Goal: Task Accomplishment & Management: Manage account settings

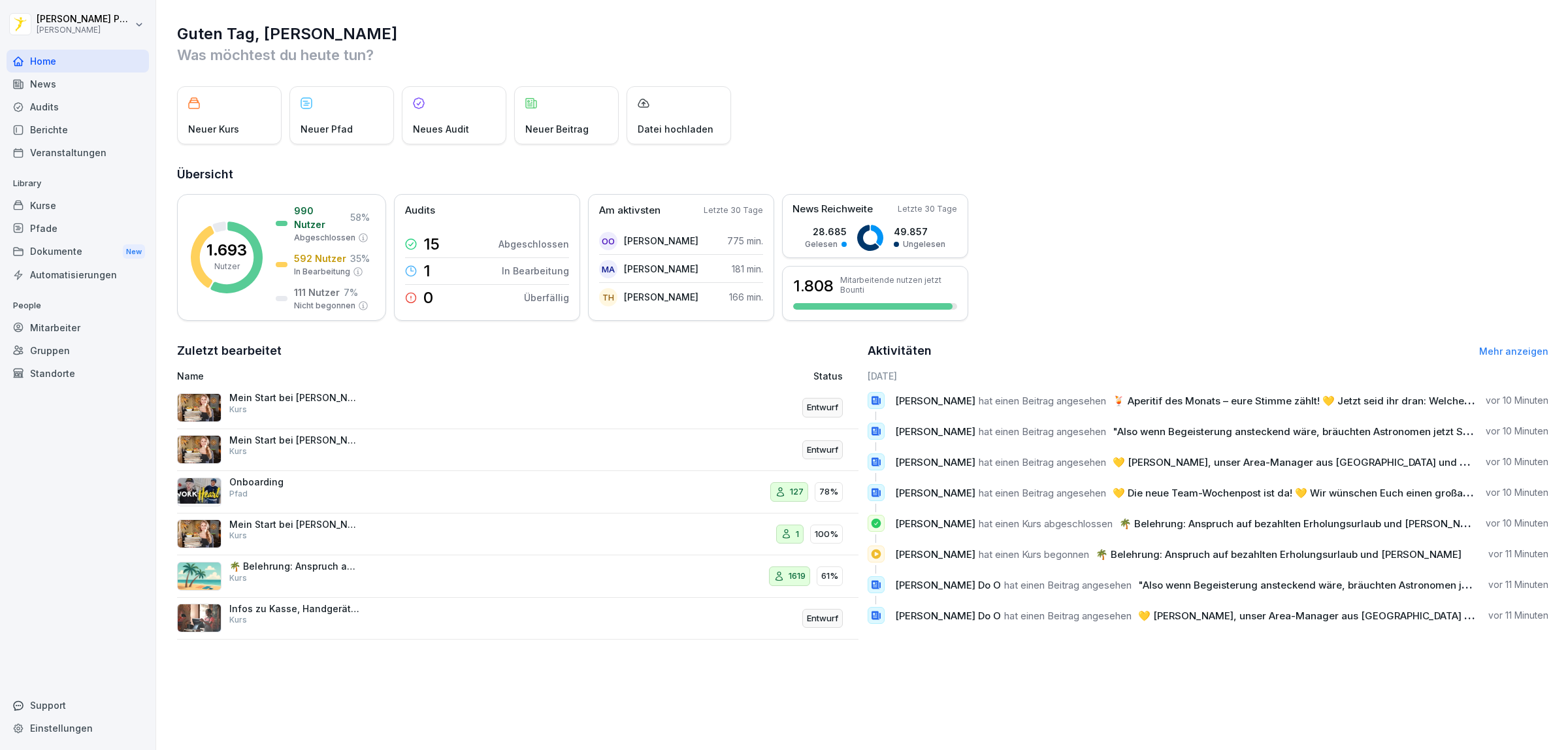
click at [50, 207] on div "Kurse" at bounding box center [78, 206] width 142 height 23
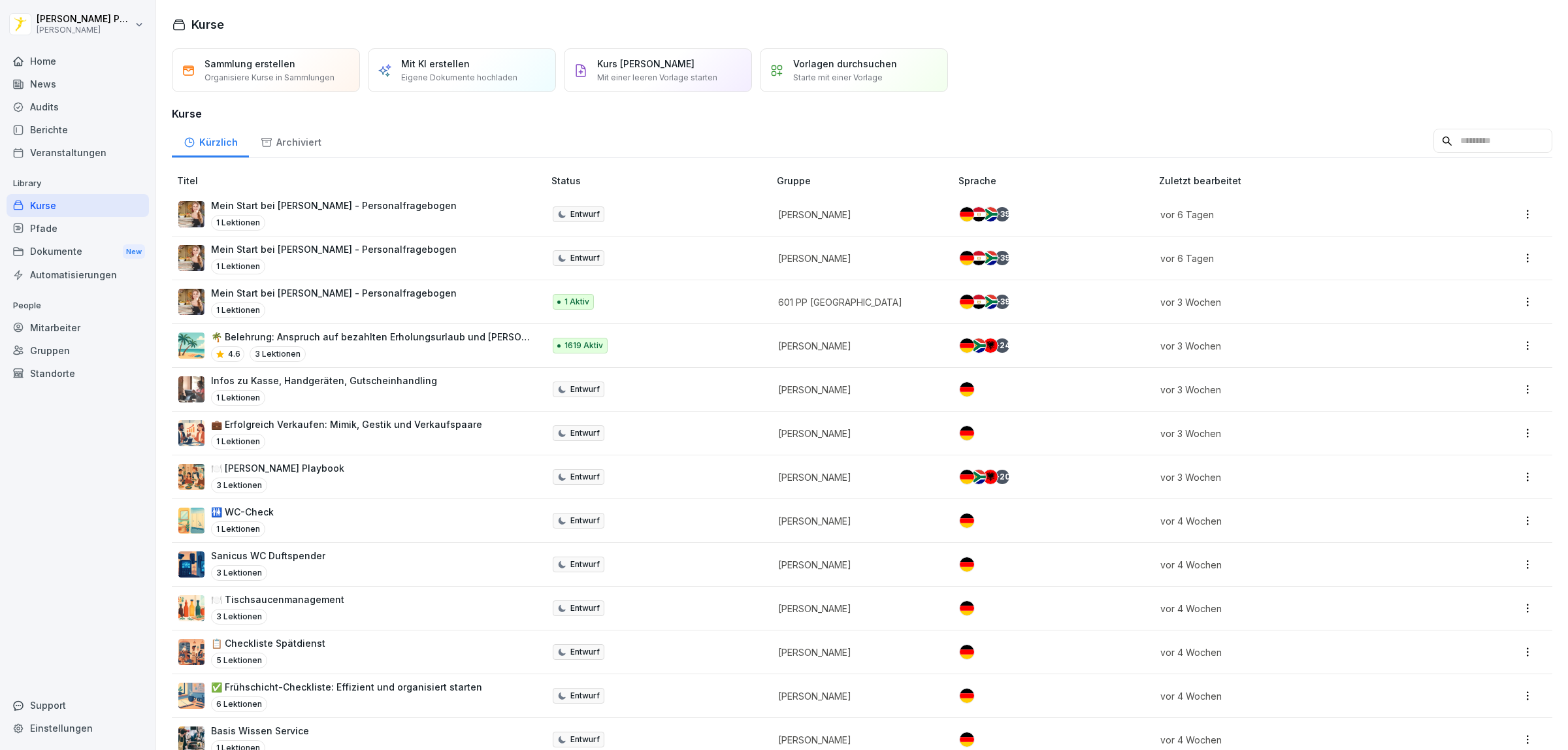
click at [476, 72] on p "Eigene Dokumente hochladen" at bounding box center [459, 78] width 116 height 12
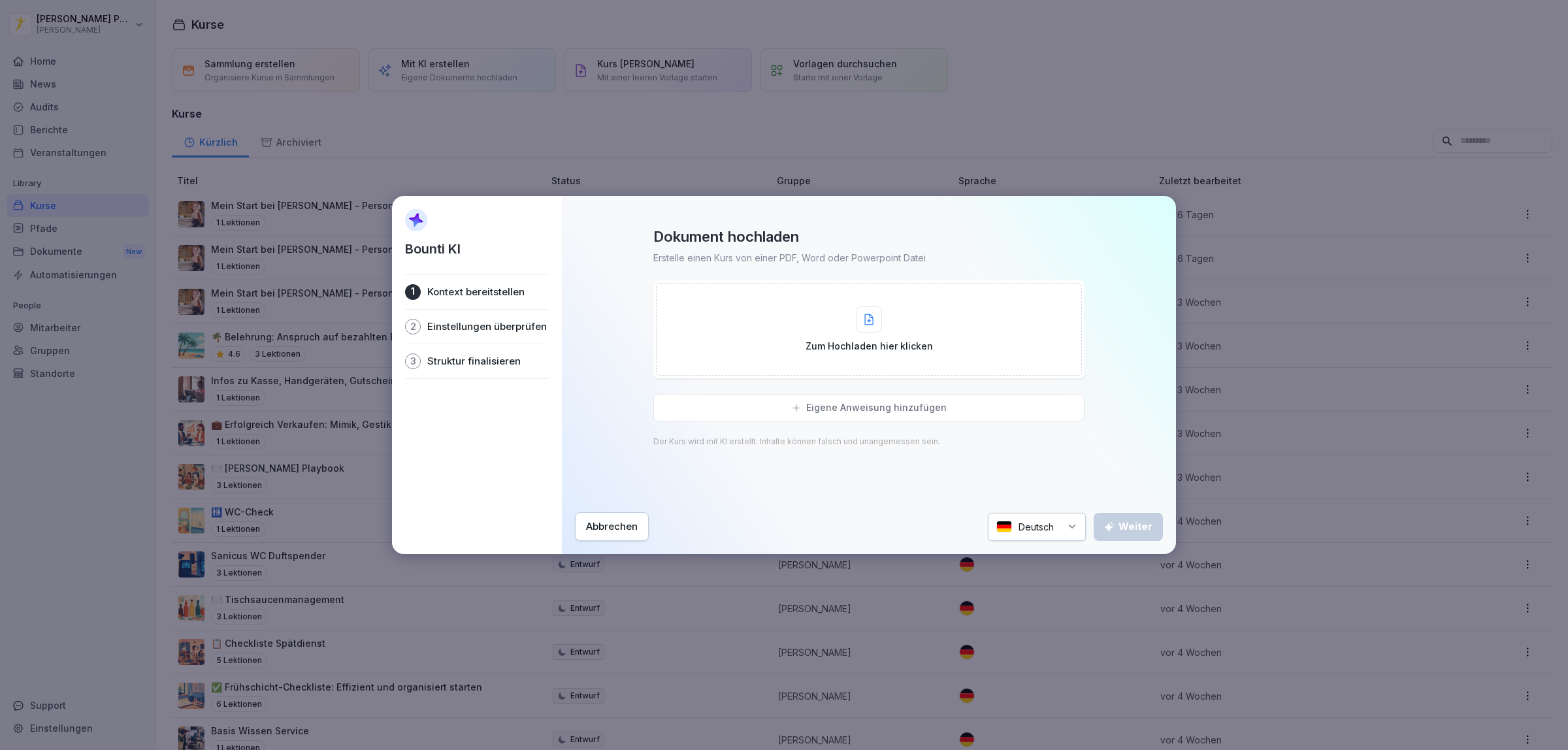
click at [860, 405] on p "Eigene Anweisung hinzufügen" at bounding box center [877, 407] width 140 height 12
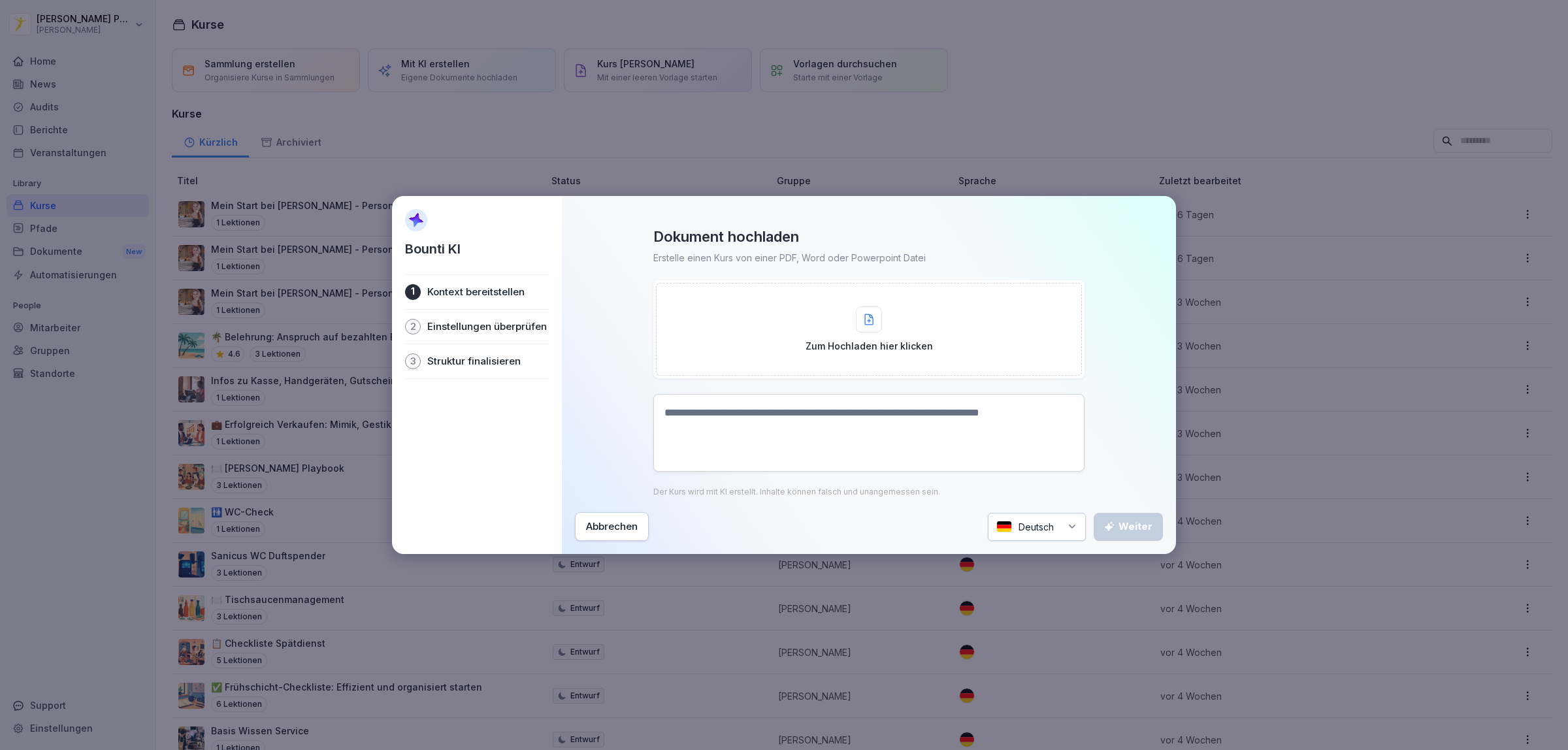
click at [913, 425] on textarea at bounding box center [869, 433] width 431 height 78
click at [701, 412] on textarea at bounding box center [869, 433] width 431 height 78
paste textarea "**********"
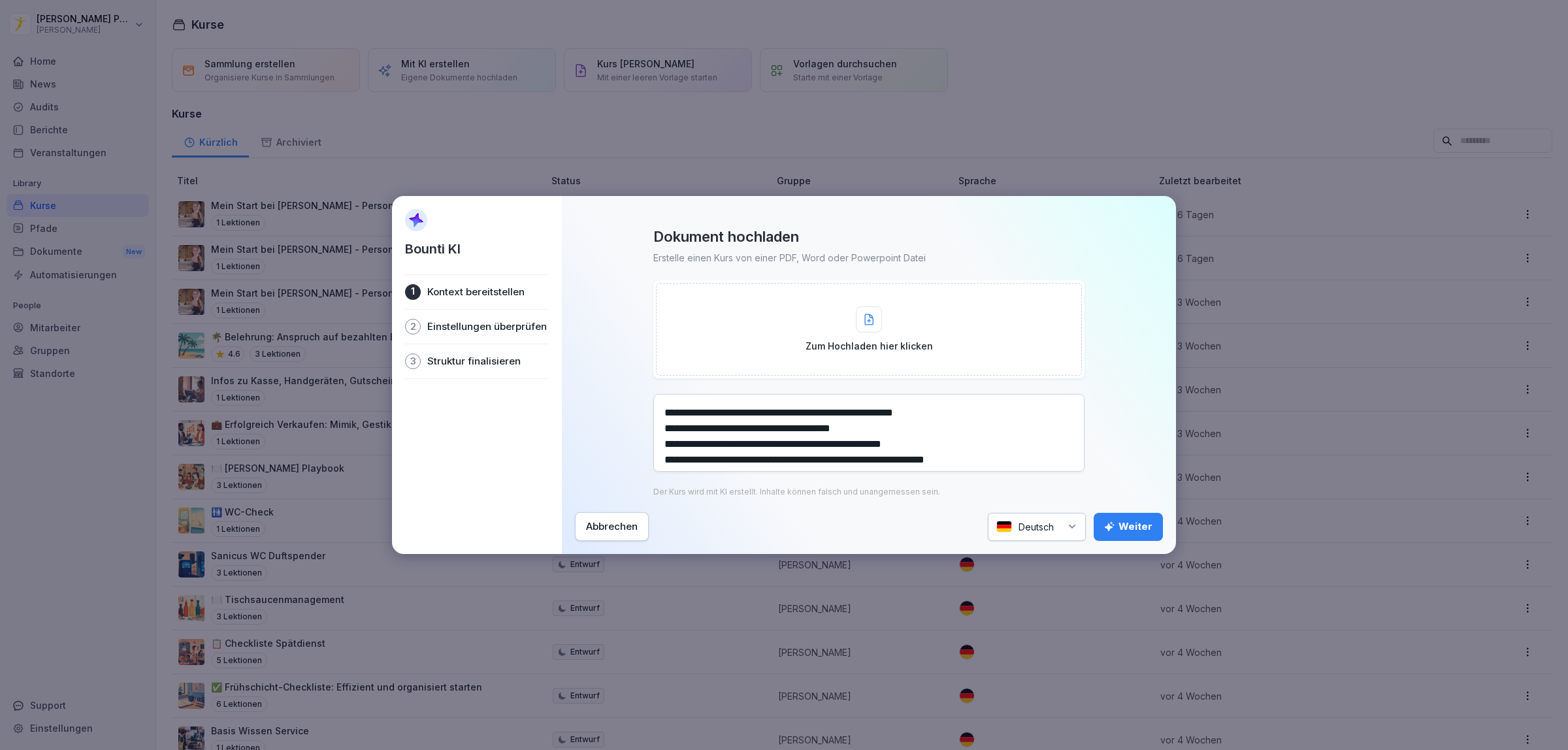
scroll to position [308, 0]
type textarea "**********"
click at [1141, 533] on div "Weiter" at bounding box center [1128, 526] width 49 height 14
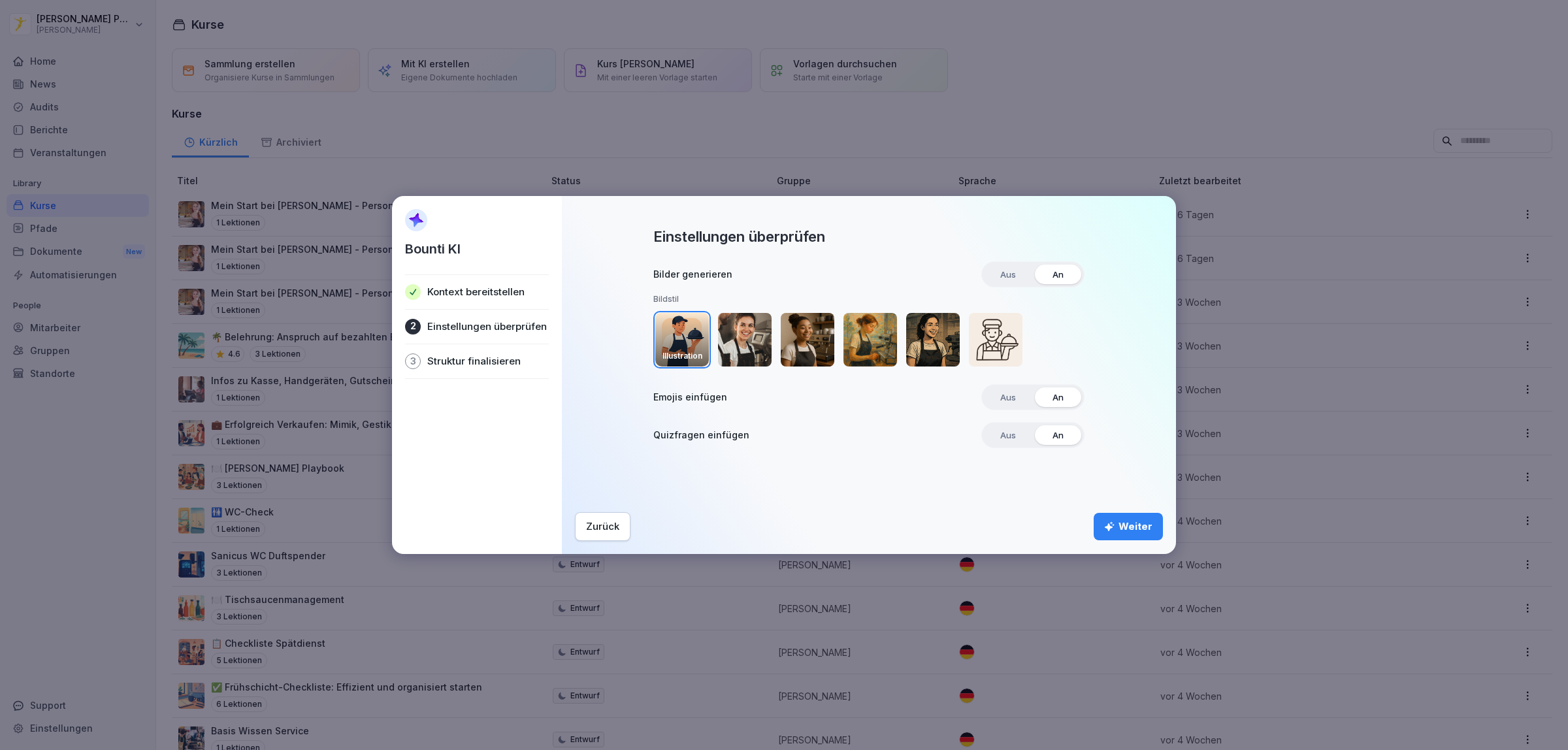
click at [685, 338] on img "button" at bounding box center [682, 339] width 54 height 54
click at [1134, 521] on div "Weiter" at bounding box center [1128, 526] width 49 height 14
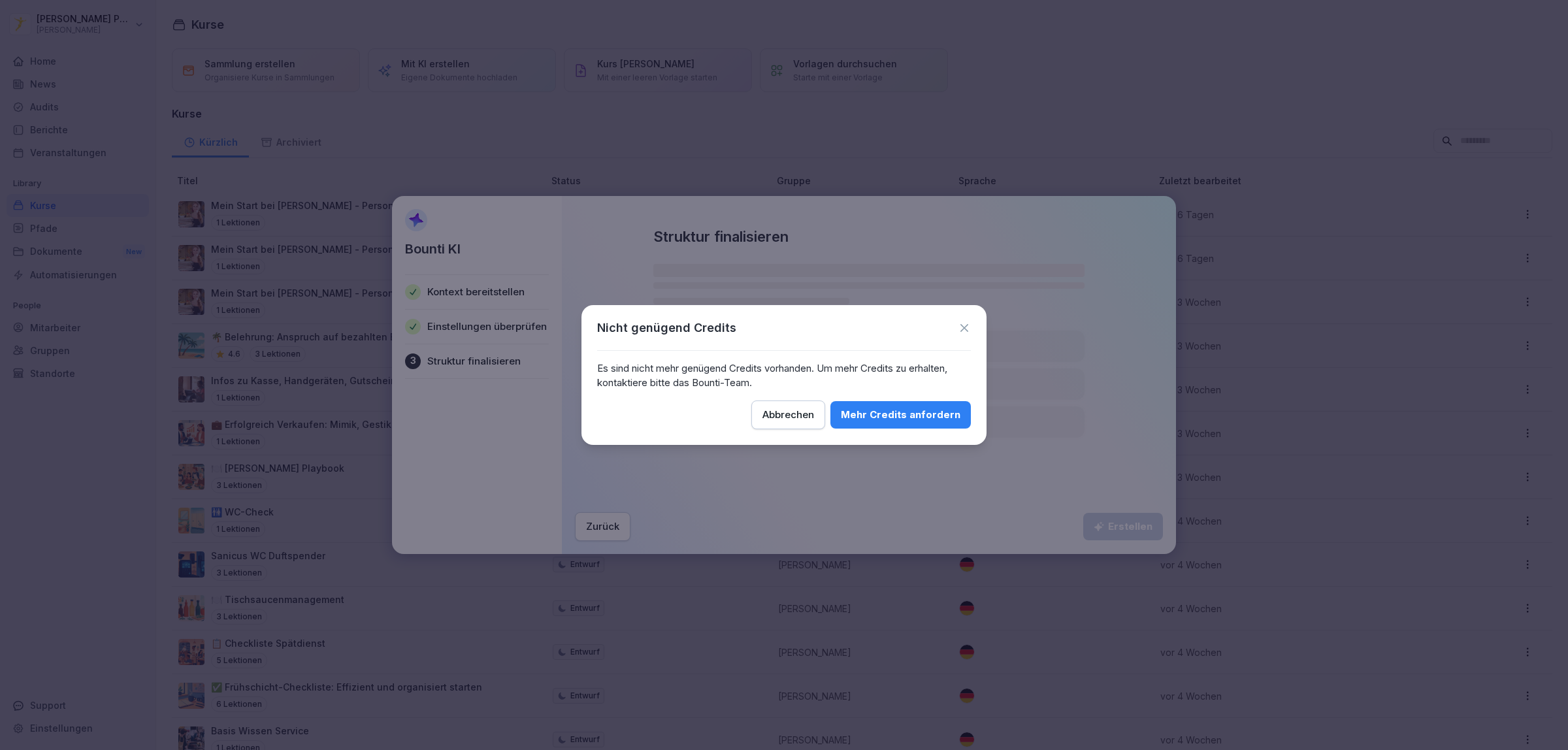
click at [968, 326] on icon at bounding box center [964, 328] width 13 height 13
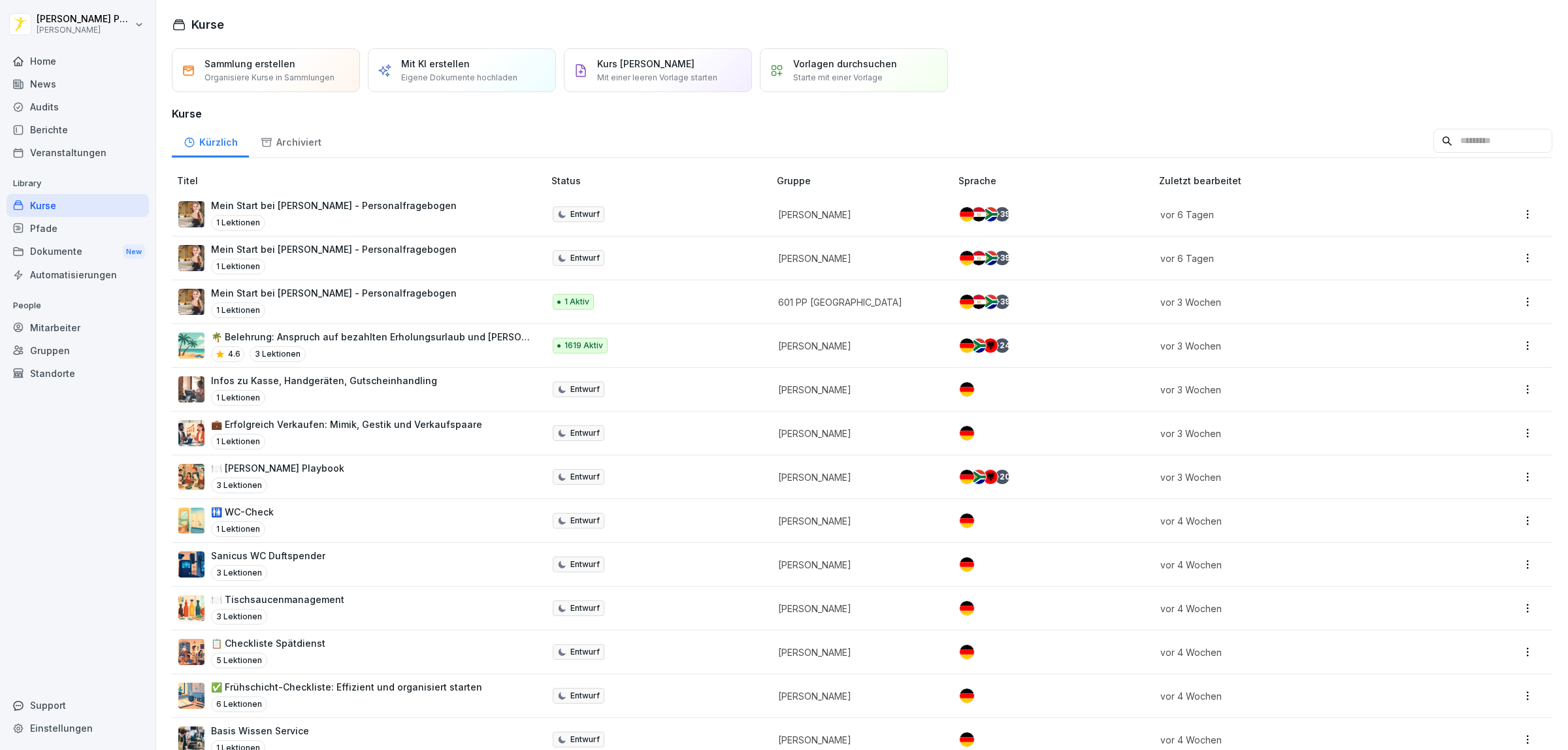
click at [74, 211] on div "Kurse" at bounding box center [78, 206] width 142 height 23
click at [35, 80] on div "News" at bounding box center [78, 84] width 142 height 23
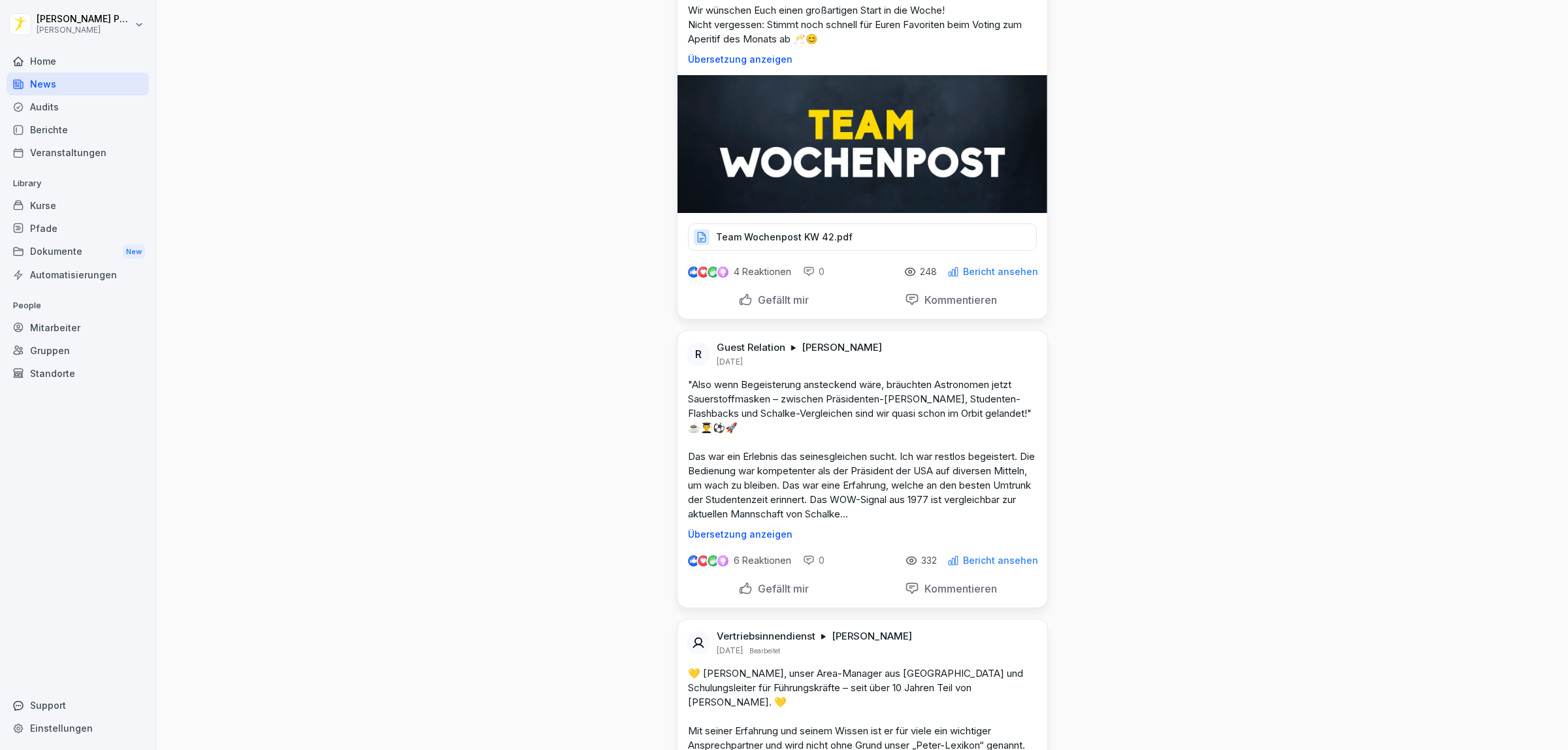
scroll to position [653, 0]
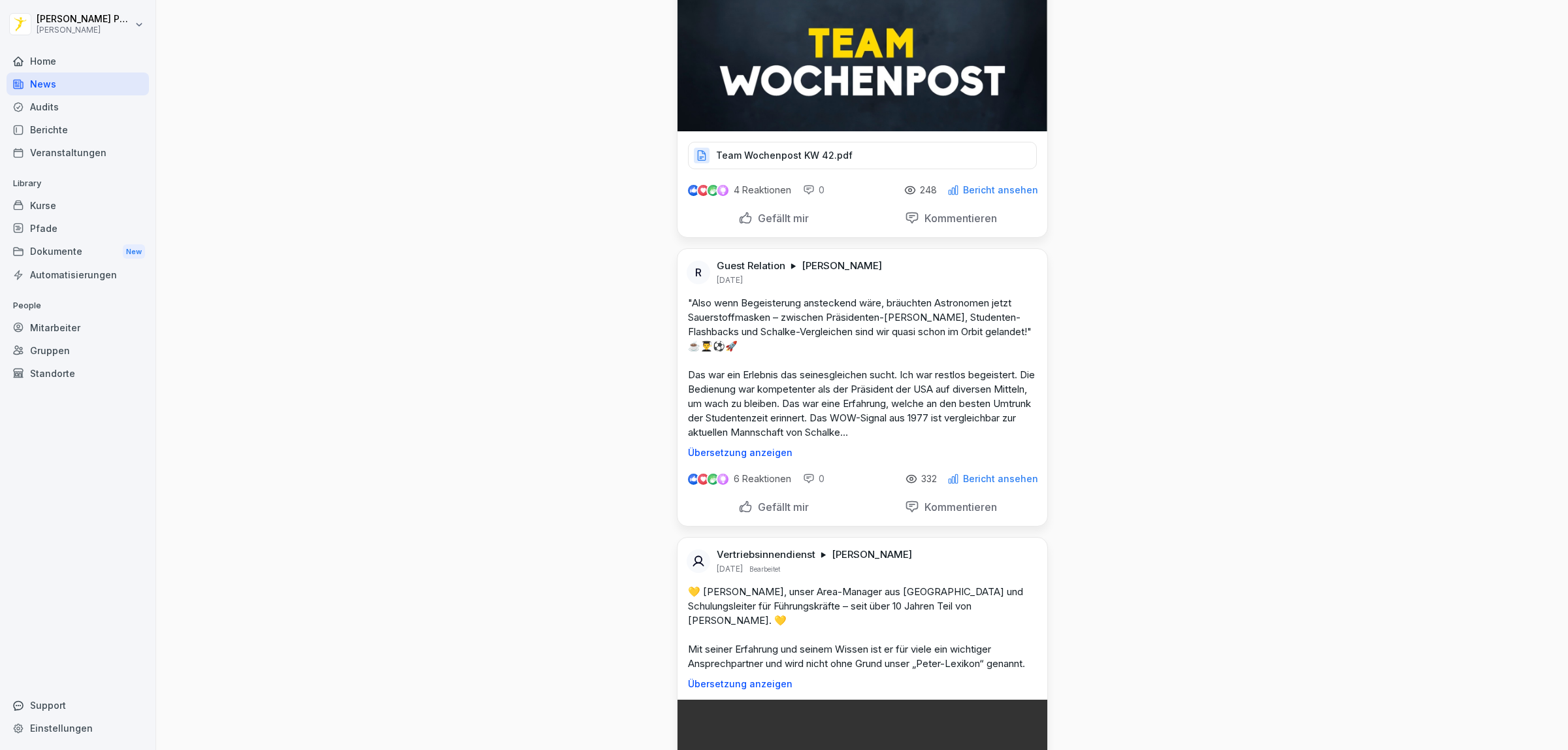
click at [777, 510] on p "Gefällt mir" at bounding box center [781, 507] width 56 height 13
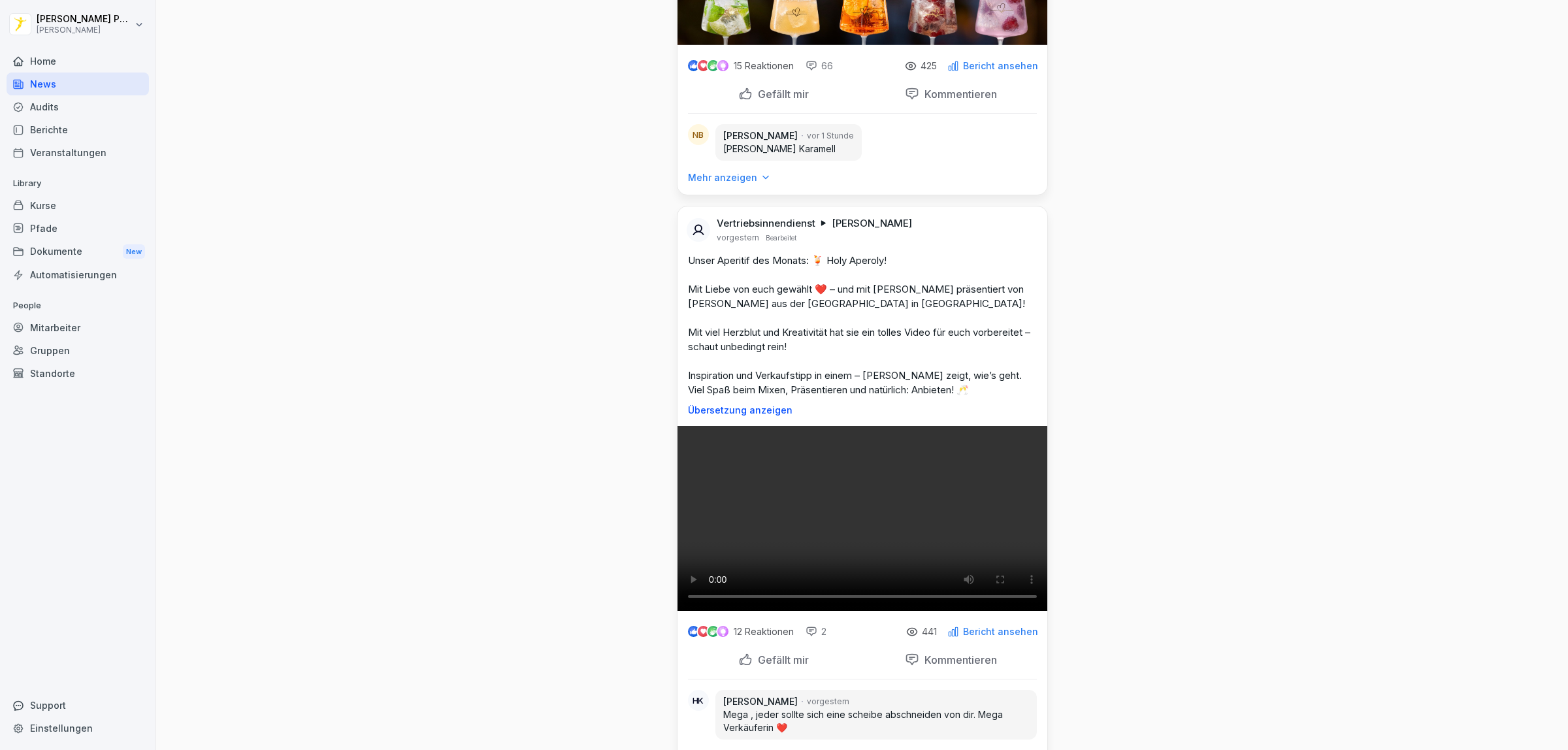
scroll to position [2205, 0]
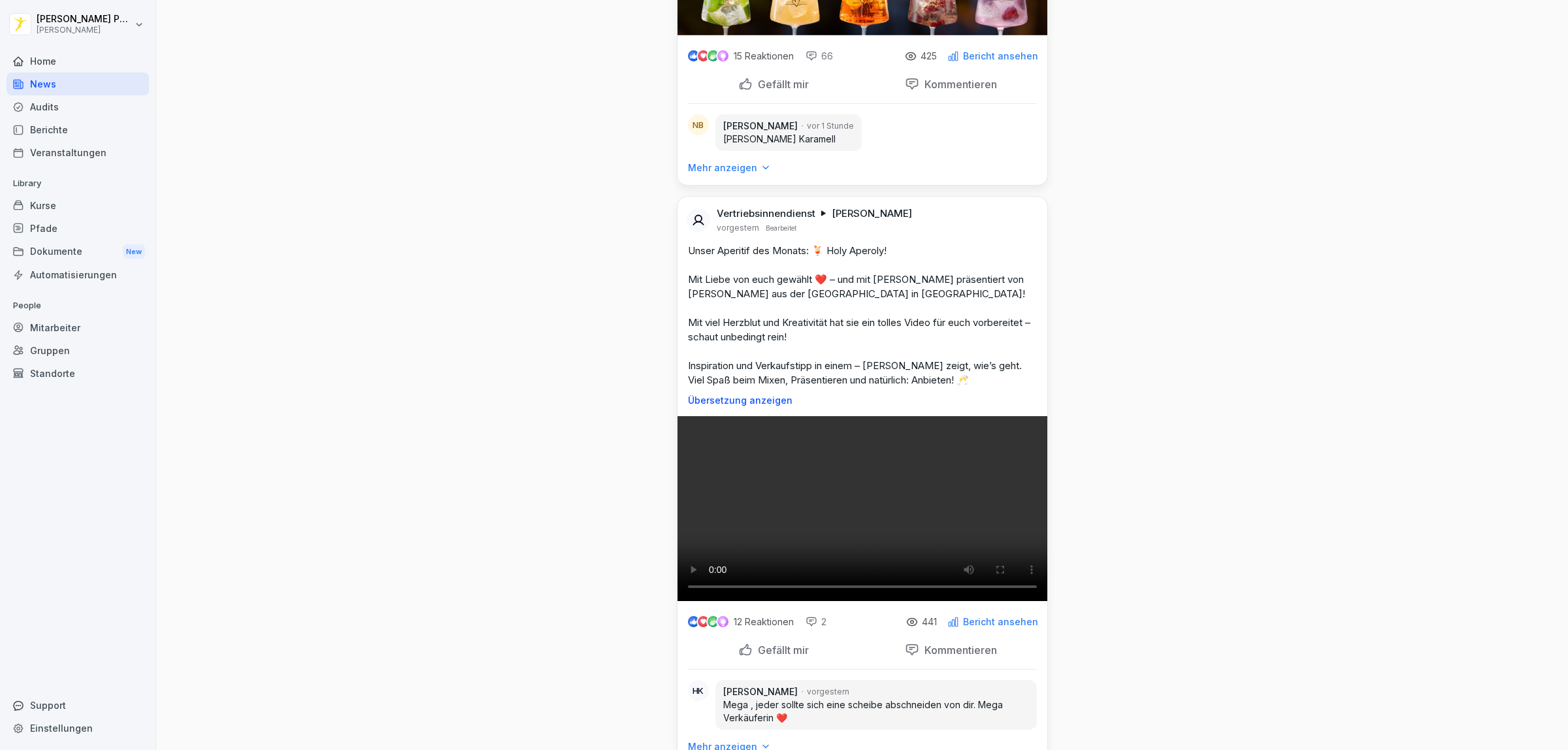
click at [733, 174] on p "Mehr anzeigen" at bounding box center [723, 168] width 69 height 13
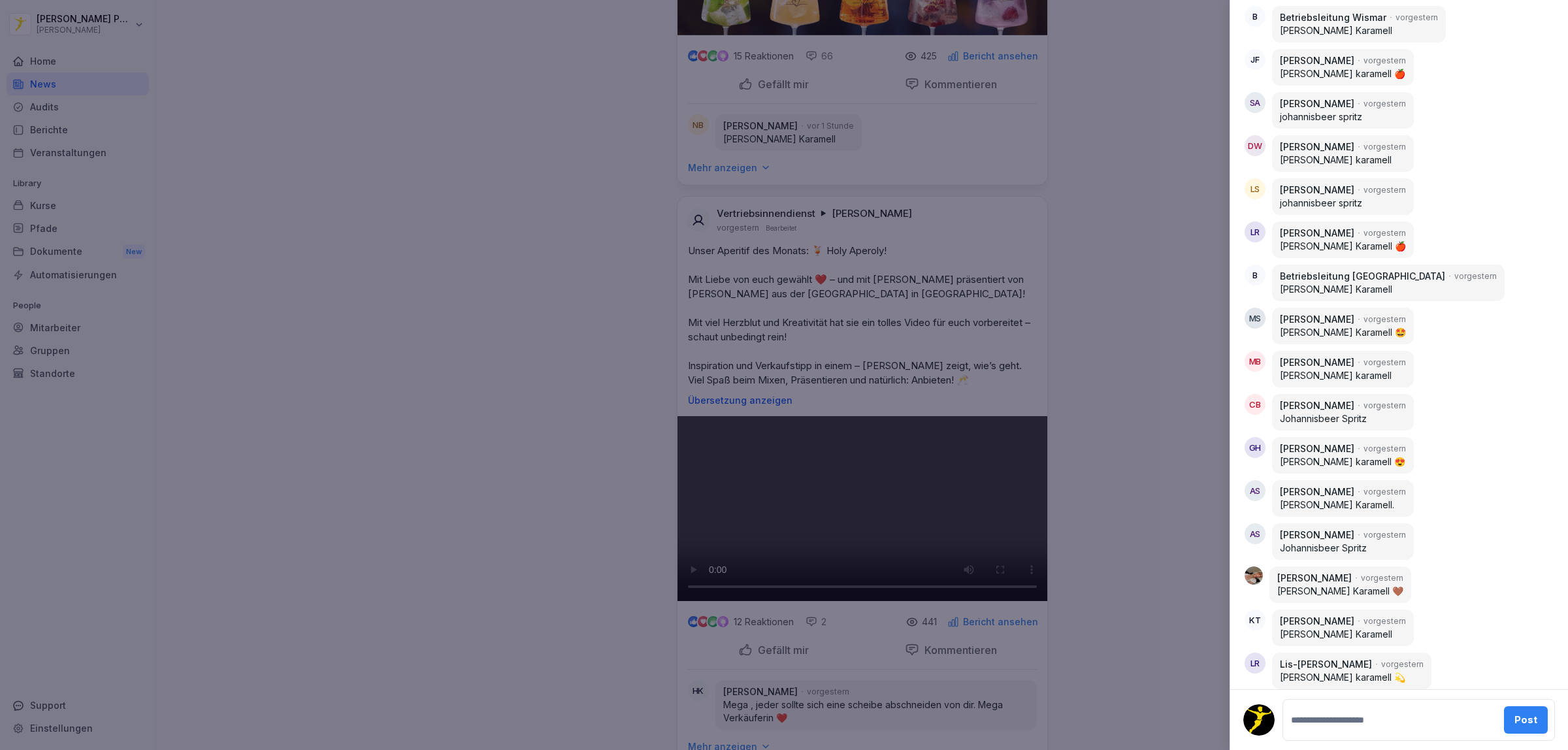
scroll to position [1066, 0]
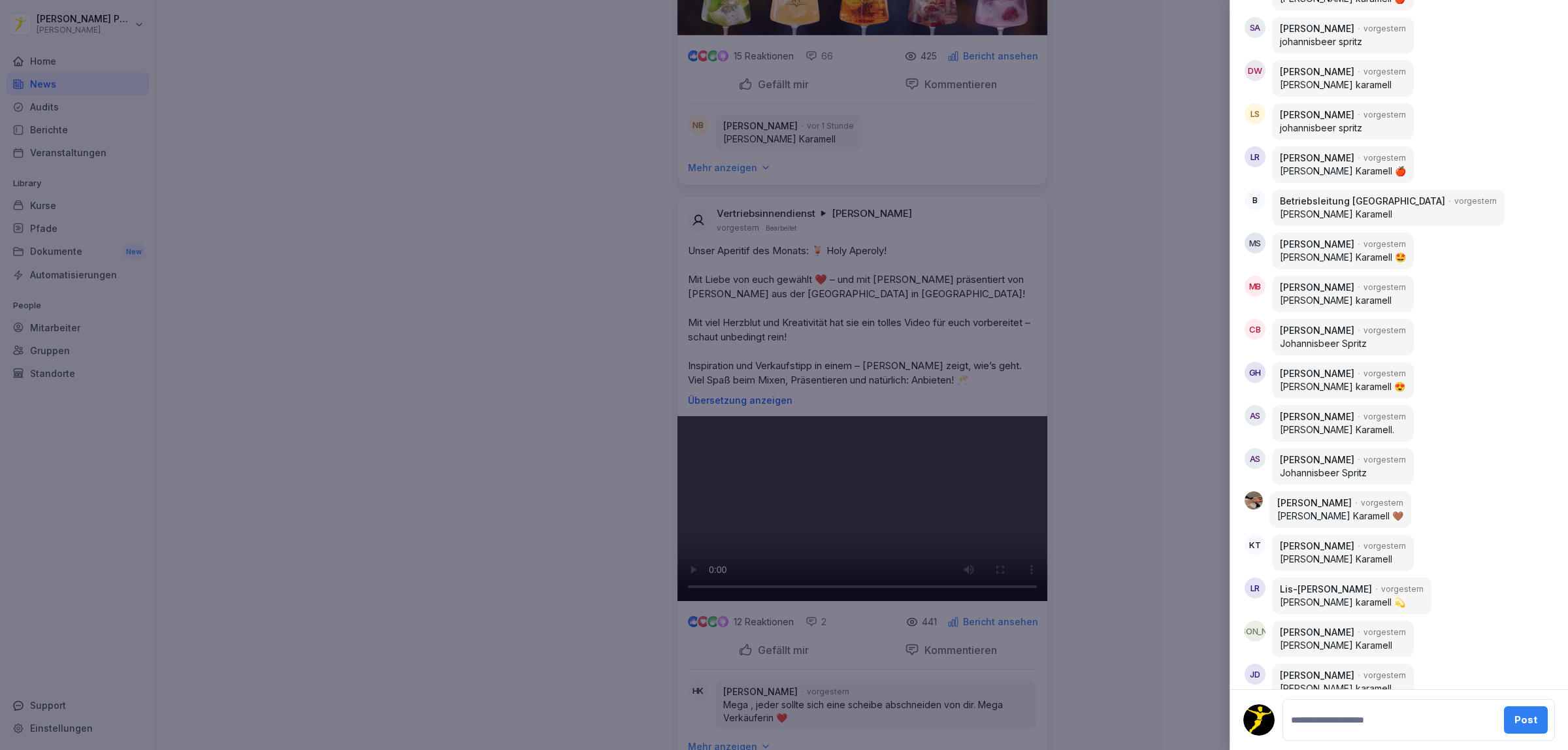
click at [1128, 281] on div at bounding box center [784, 375] width 1568 height 750
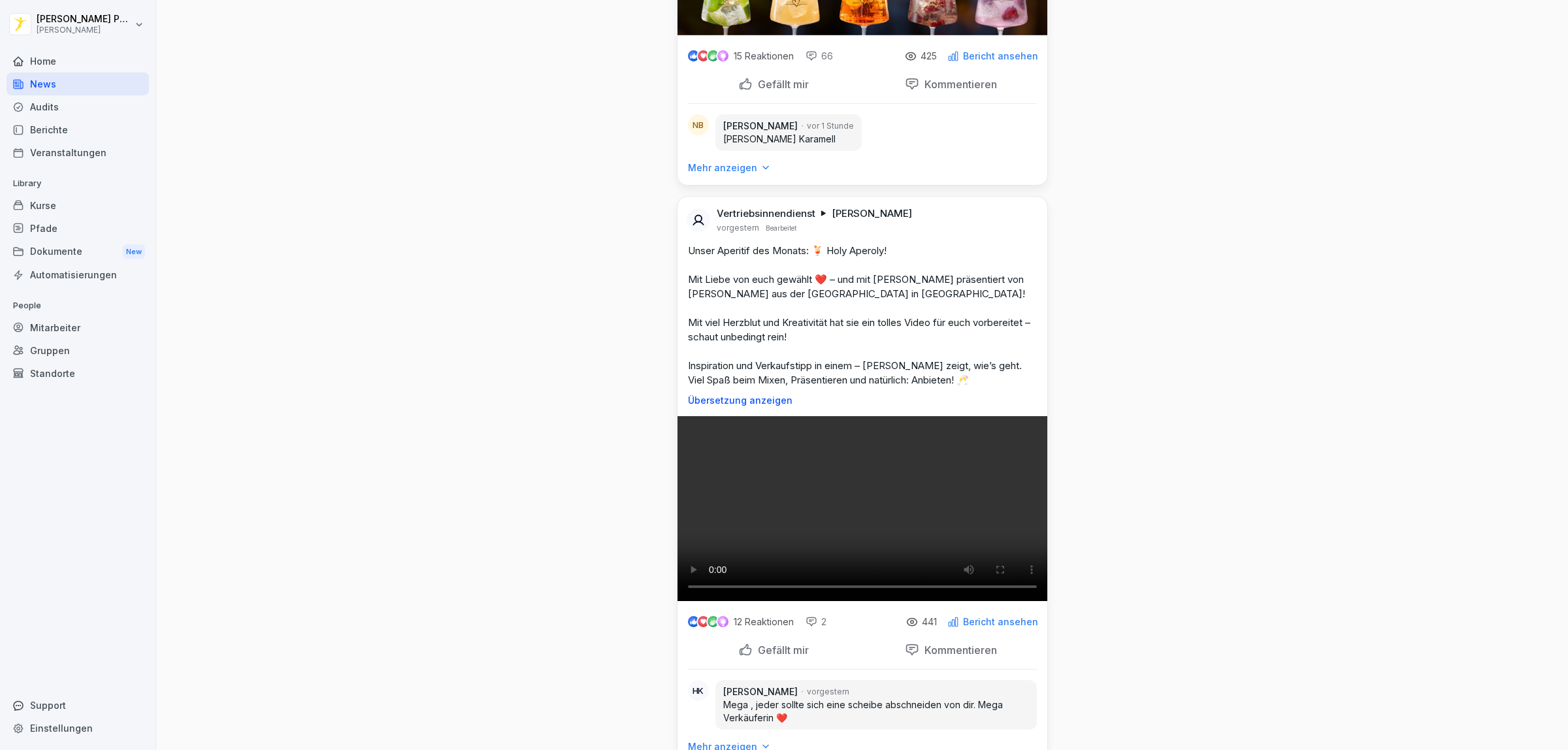
click at [1228, 586] on div "News Neues Update Vertriebsinnendienst Schichtleitung, Barleitung, Küchenleitun…" at bounding box center [862, 152] width 1412 height 4714
click at [1314, 340] on div "News Neues Update Vertriebsinnendienst Schichtleitung, Barleitung, Küchenleitun…" at bounding box center [862, 152] width 1412 height 4714
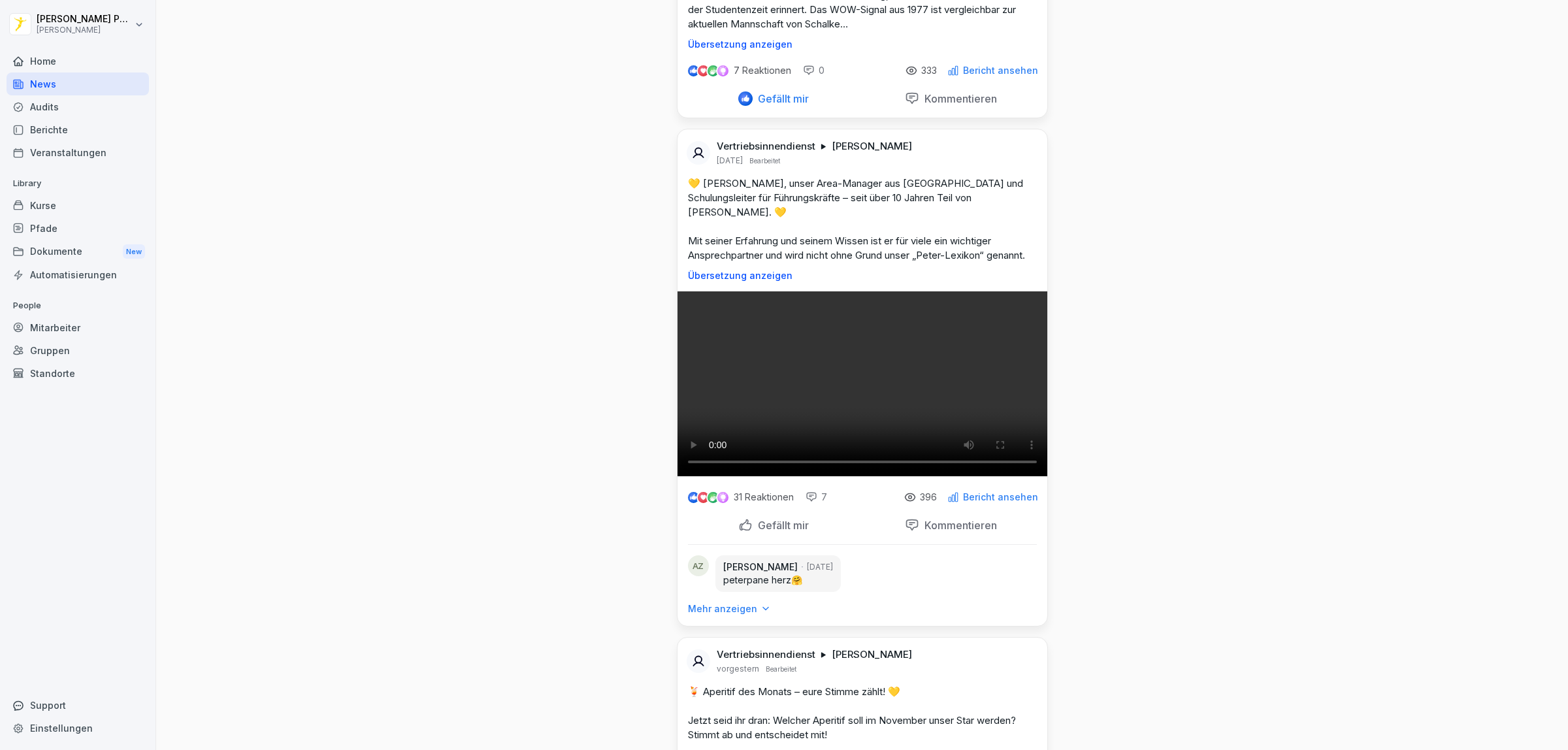
scroll to position [0, 0]
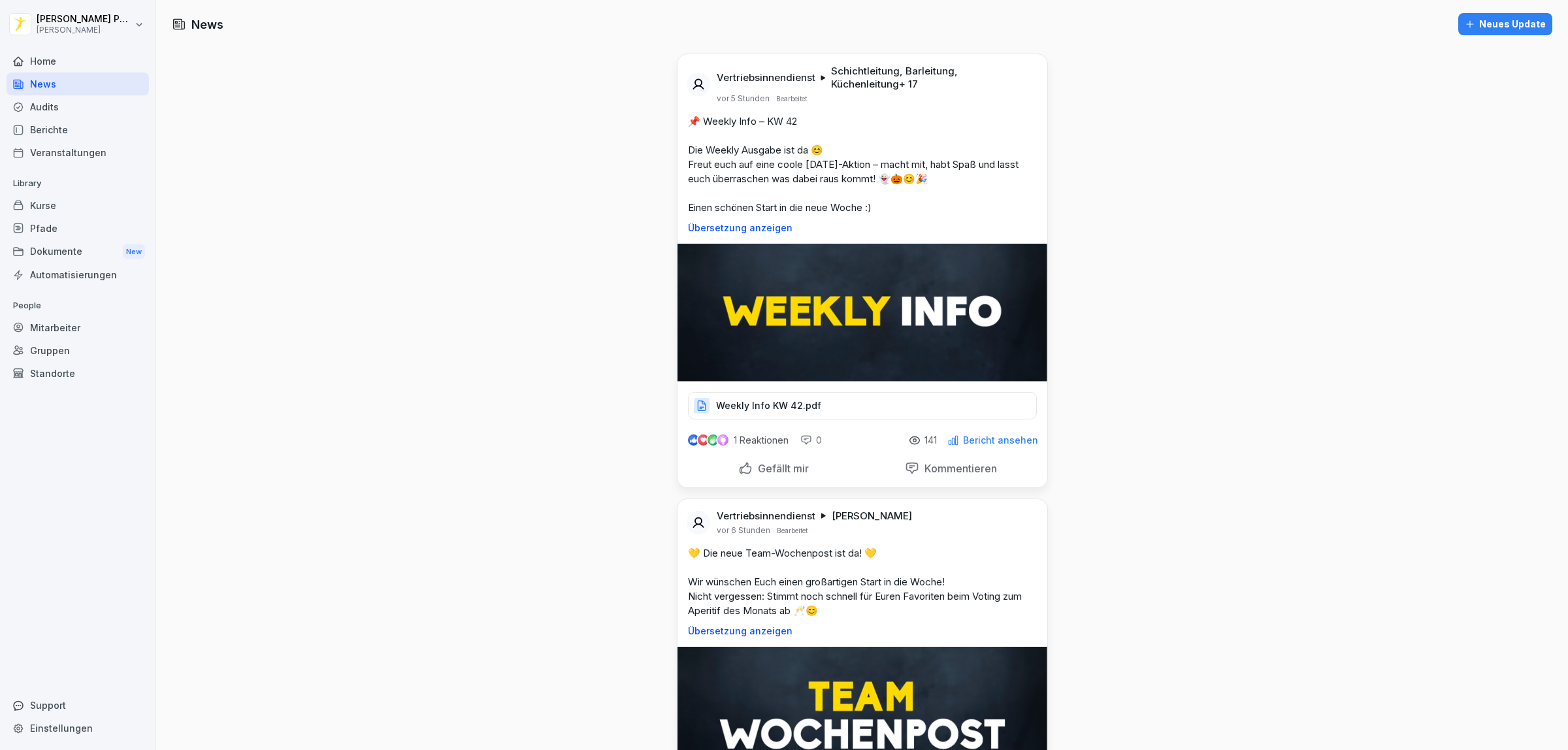
click at [60, 126] on div "Berichte" at bounding box center [78, 130] width 142 height 23
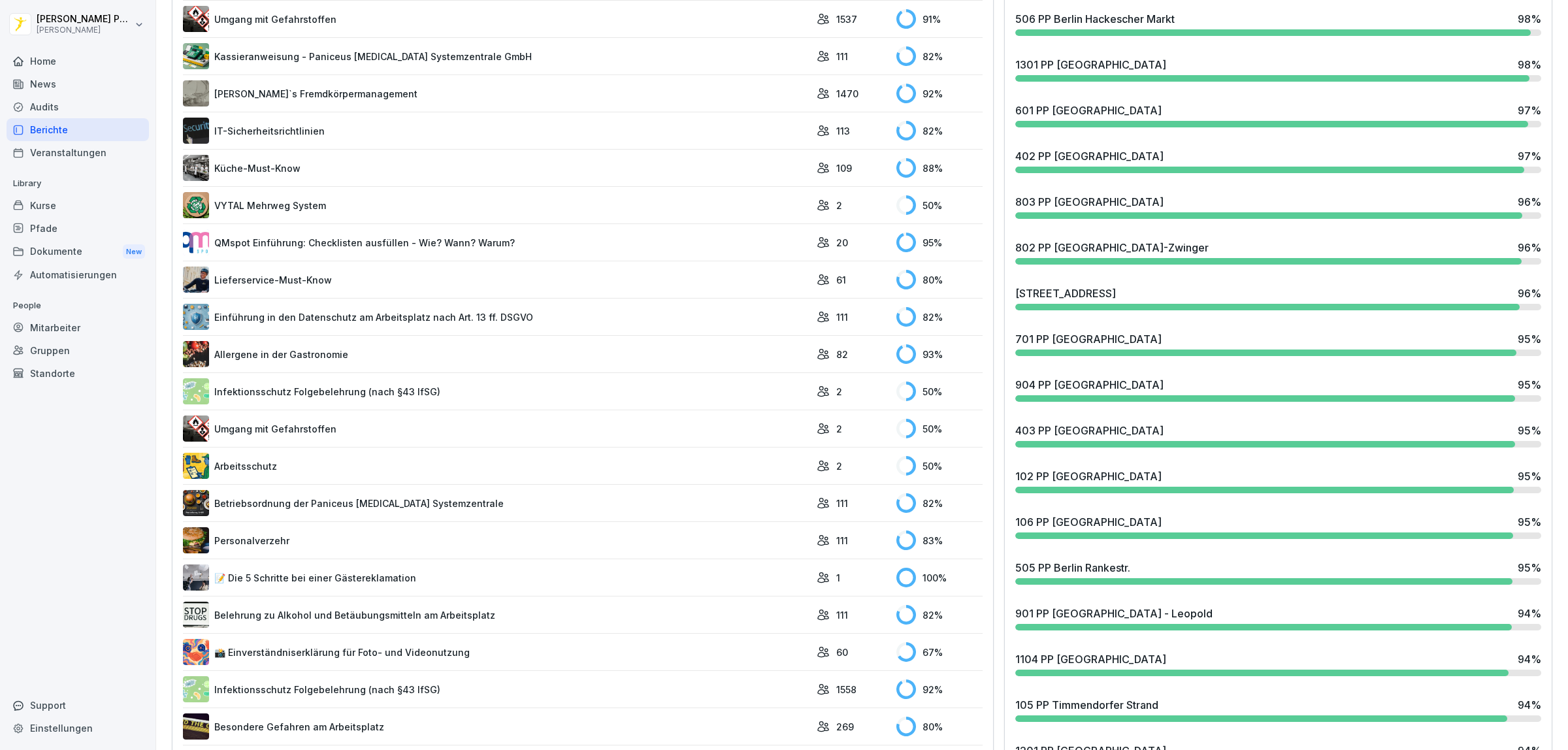
scroll to position [604, 0]
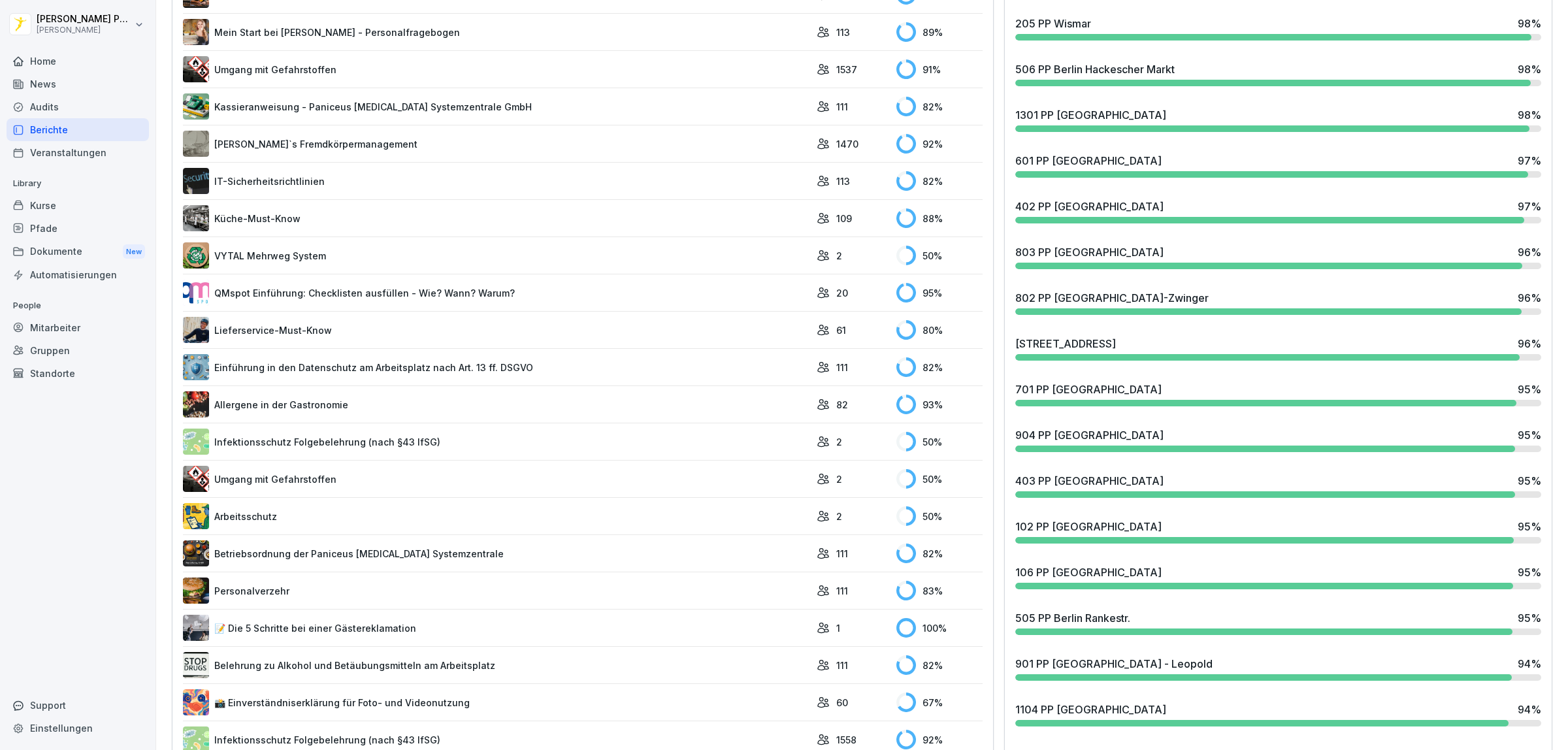
click at [514, 262] on link "VYTAL Mehrweg System" at bounding box center [496, 255] width 627 height 26
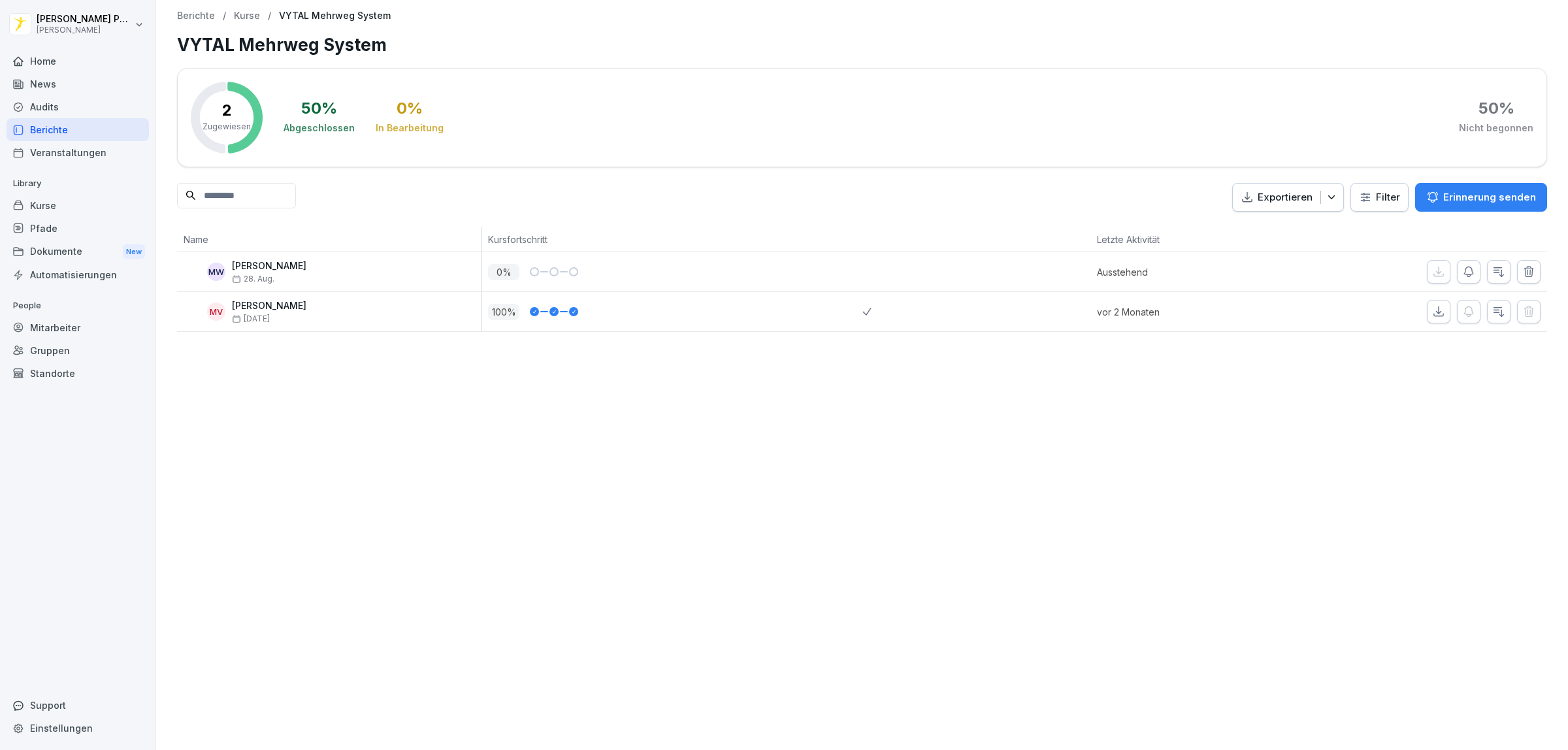
click at [302, 273] on div "MW [PERSON_NAME] [DATE]" at bounding box center [332, 273] width 297 height 23
click at [322, 319] on div "MV [PERSON_NAME] [DATE]" at bounding box center [332, 312] width 297 height 23
click at [65, 204] on div "Kurse" at bounding box center [78, 206] width 142 height 23
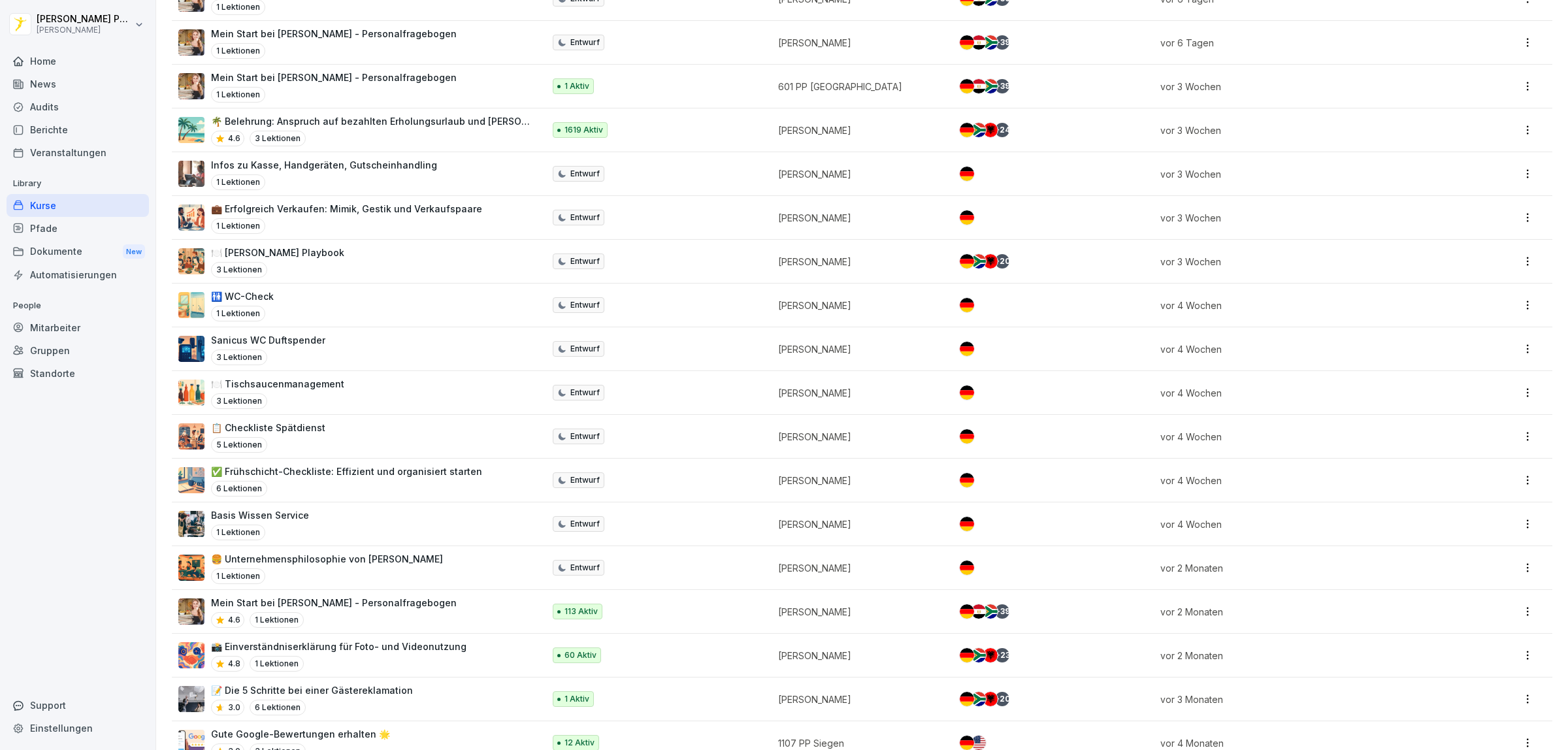
scroll to position [164, 0]
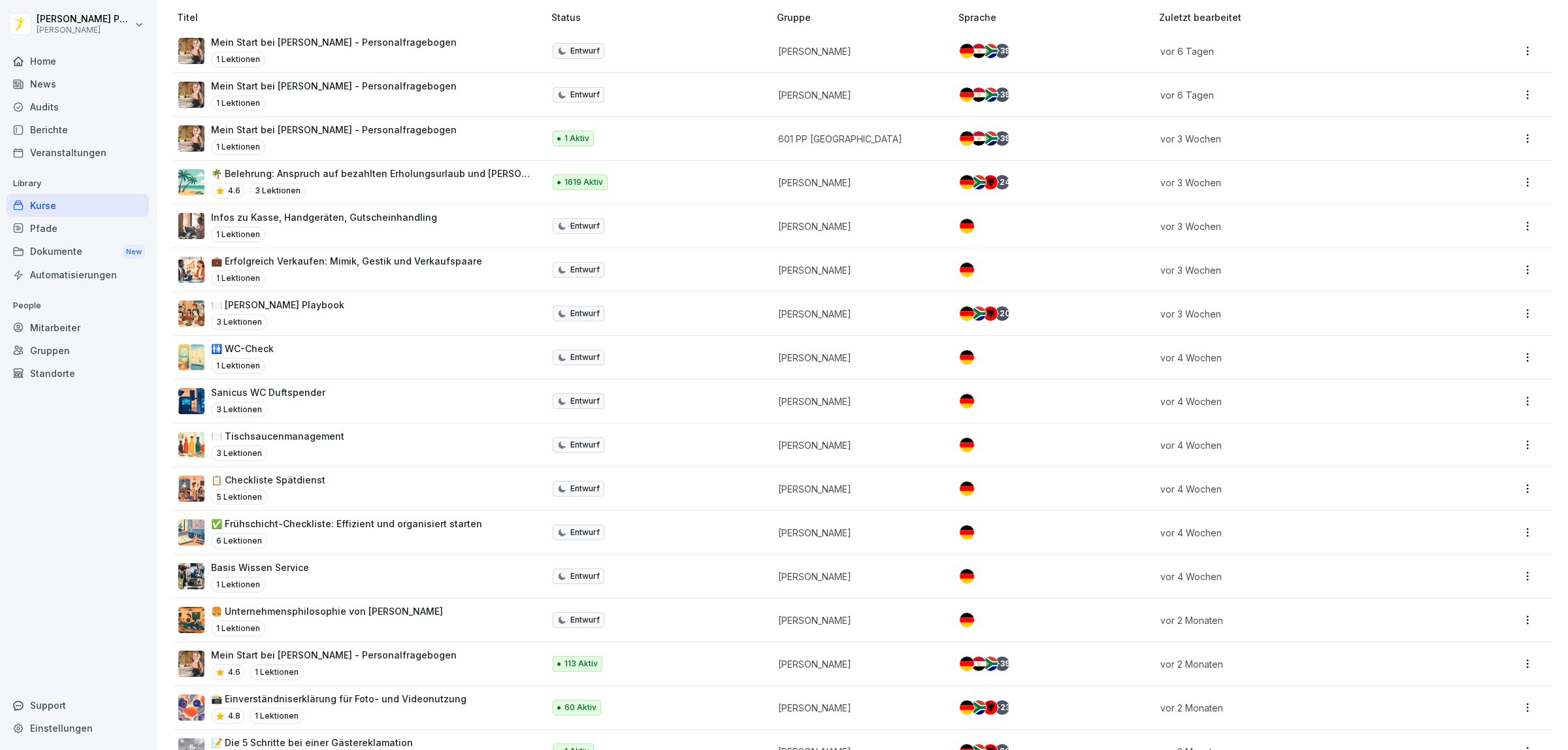
click at [396, 530] on div "✅ Frühschicht-Checkliste: Effizient und organisiert starten 6 Lektionen" at bounding box center [346, 533] width 271 height 32
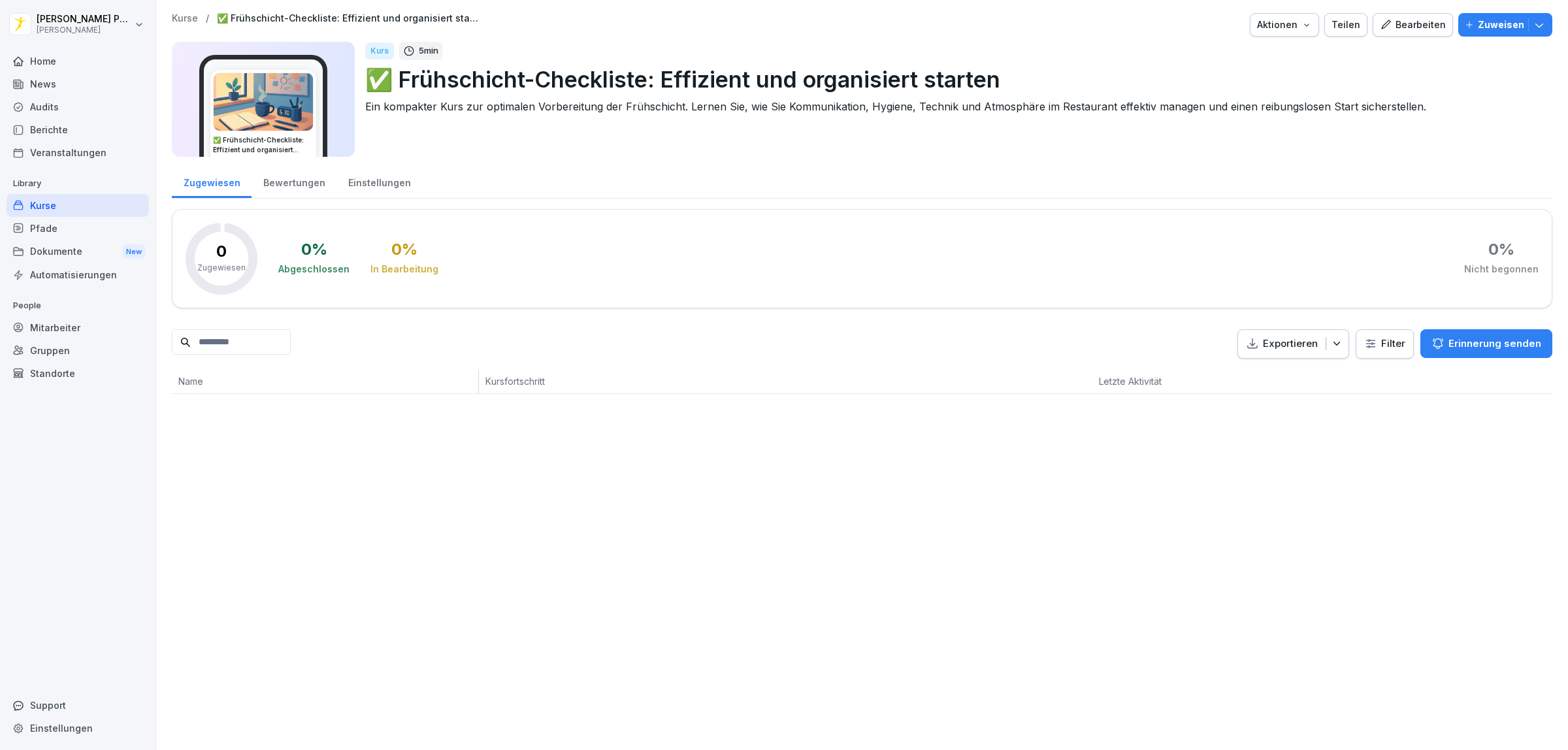
click at [311, 174] on div "Bewertungen" at bounding box center [293, 181] width 85 height 33
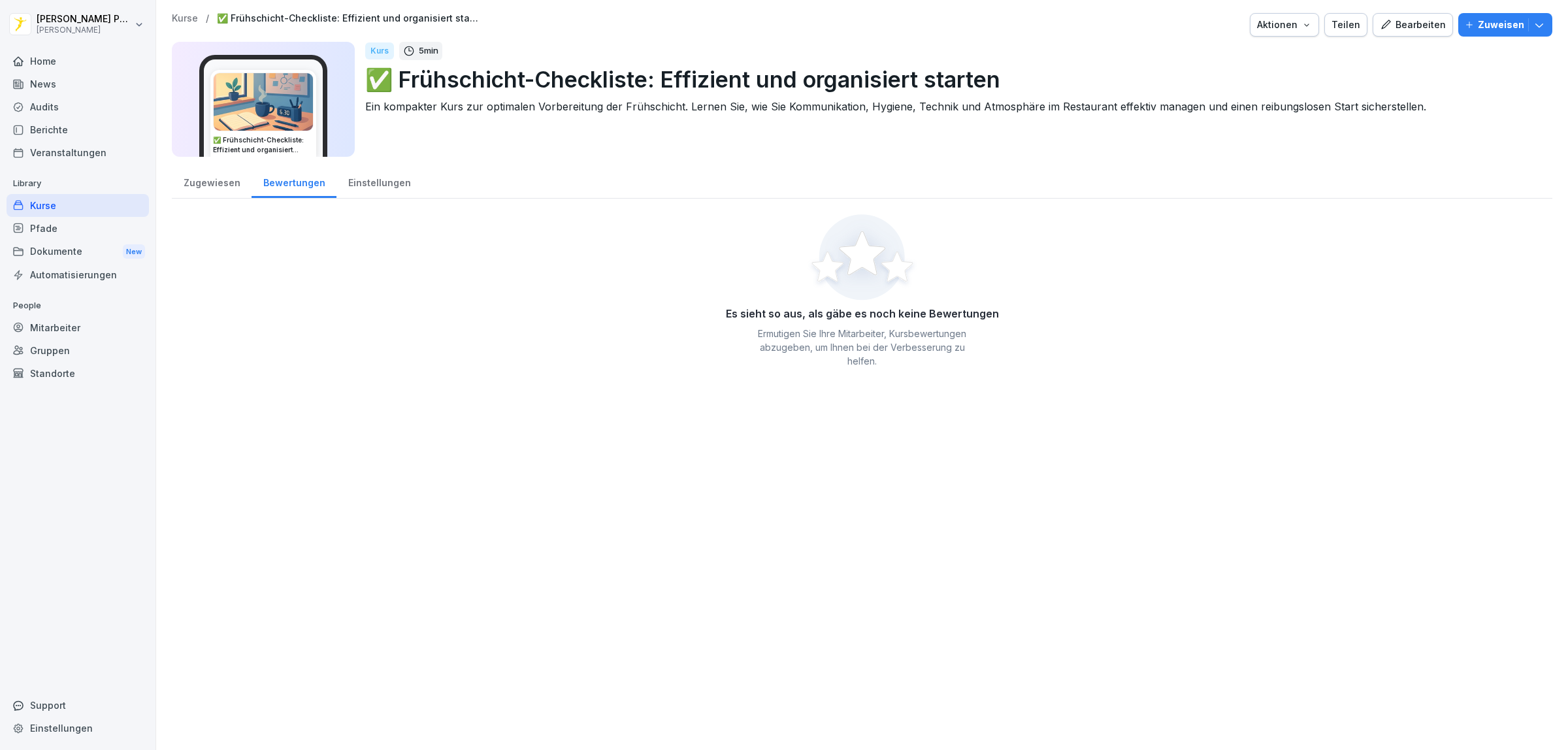
click at [377, 183] on div "Einstellungen" at bounding box center [379, 181] width 86 height 33
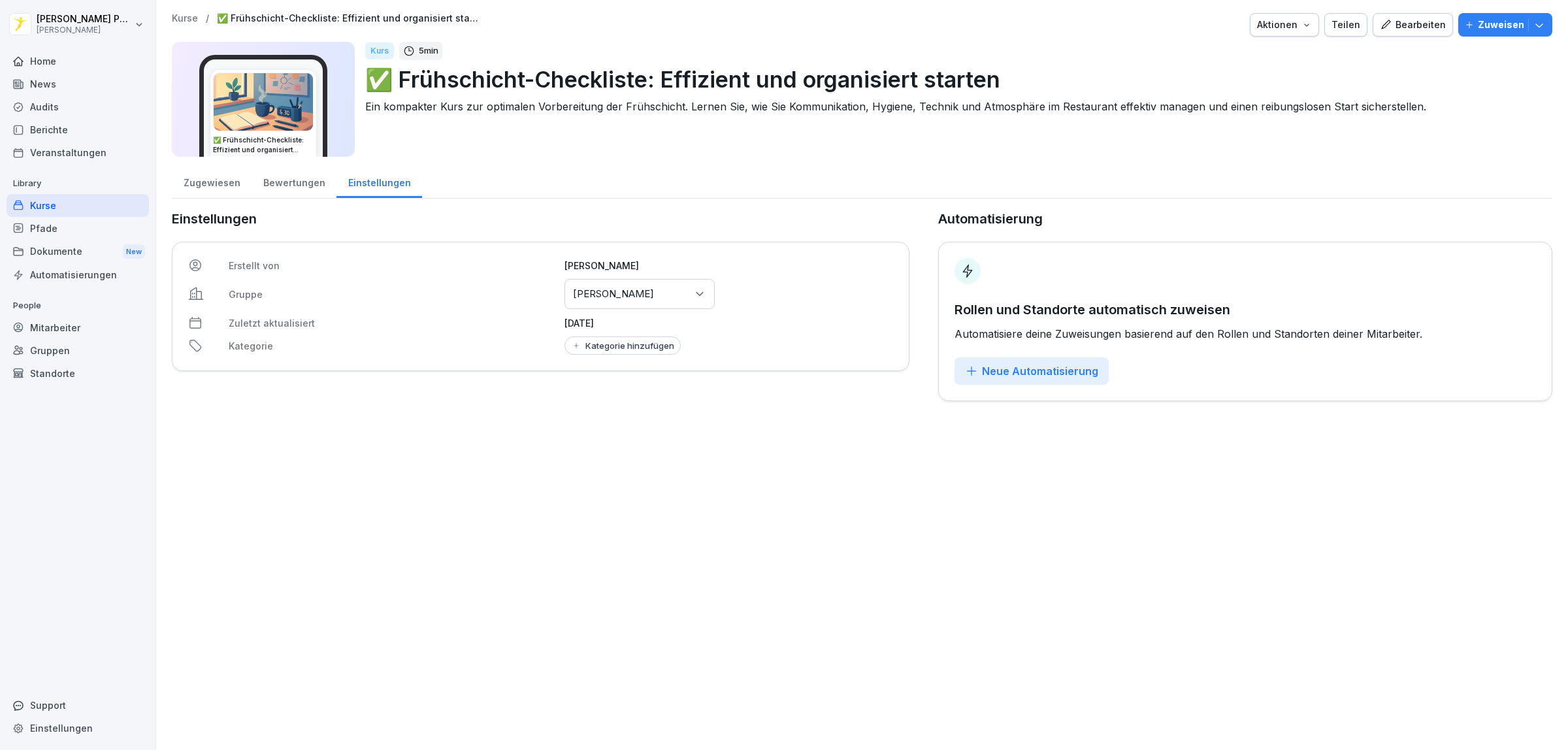
click at [618, 154] on div "Kurs 5 min ✅ Frühschicht-Checkliste: Effizient und organisiert starten Ein komp…" at bounding box center [953, 99] width 1176 height 115
click at [1478, 23] on p "Zuweisen" at bounding box center [1501, 24] width 46 height 14
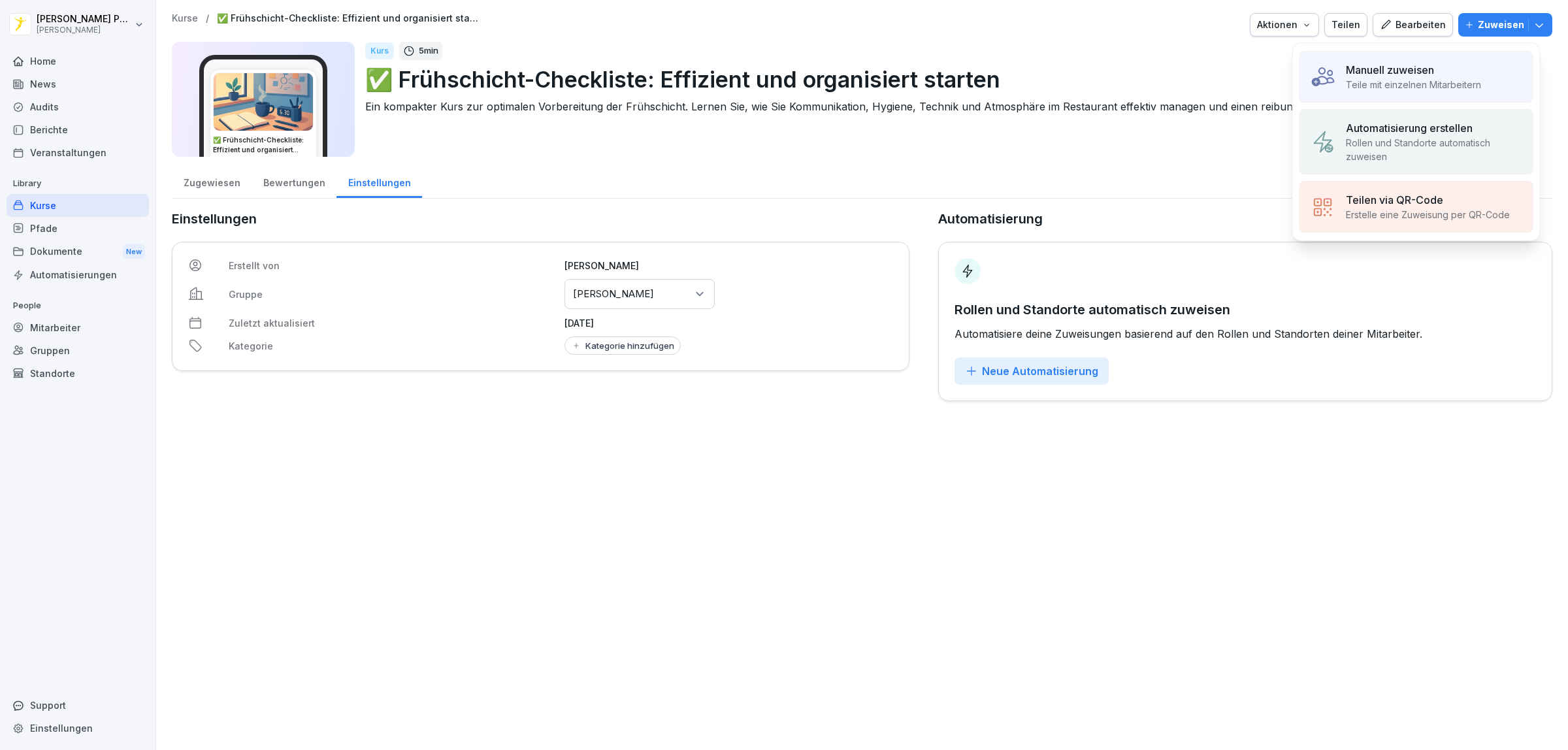
click at [1423, 83] on p "Teile mit einzelnen Mitarbeitern" at bounding box center [1414, 84] width 135 height 14
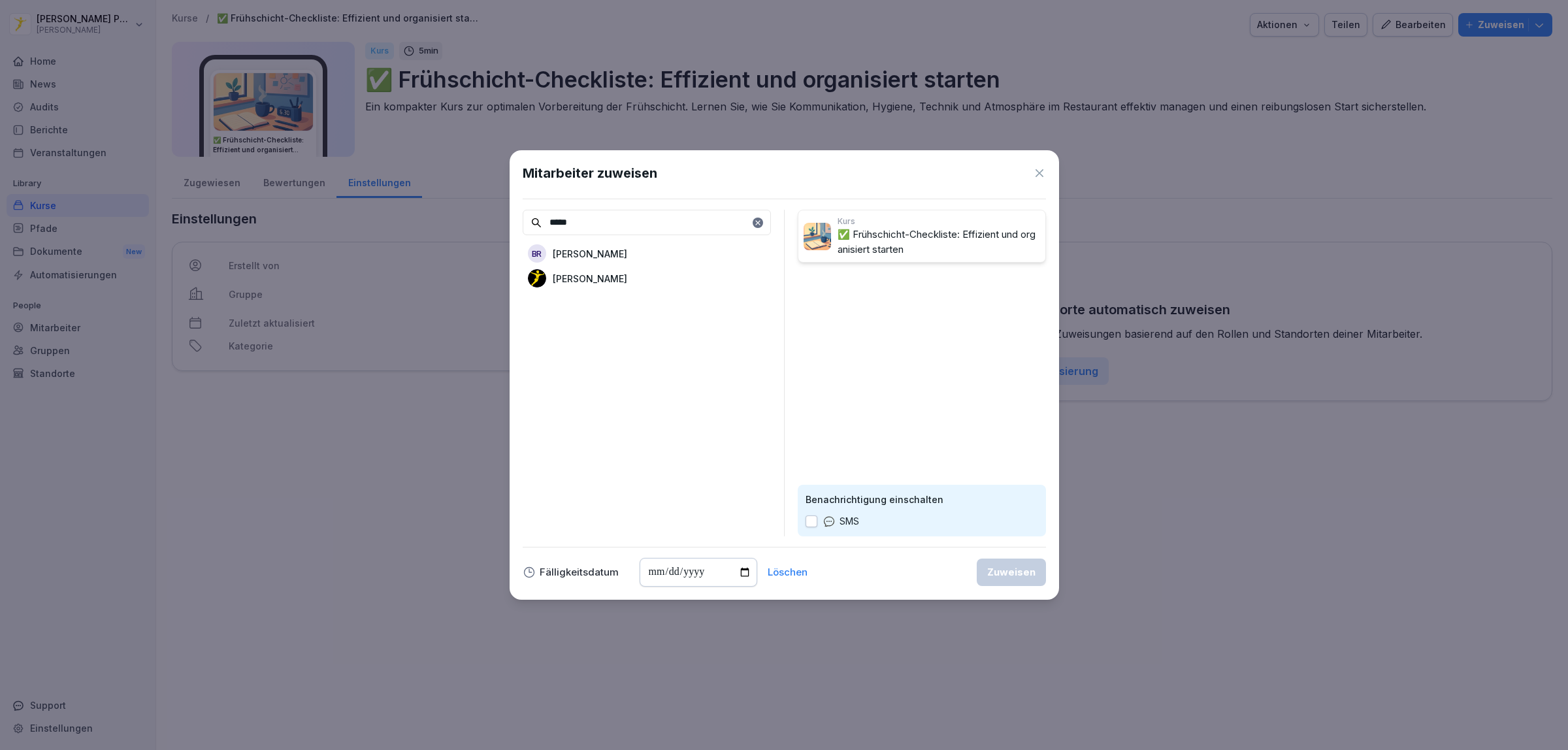
type input "*****"
click at [650, 278] on div "Catharina Paulsen" at bounding box center [647, 278] width 248 height 23
click at [1018, 579] on div "Zuweisen" at bounding box center [1011, 572] width 49 height 14
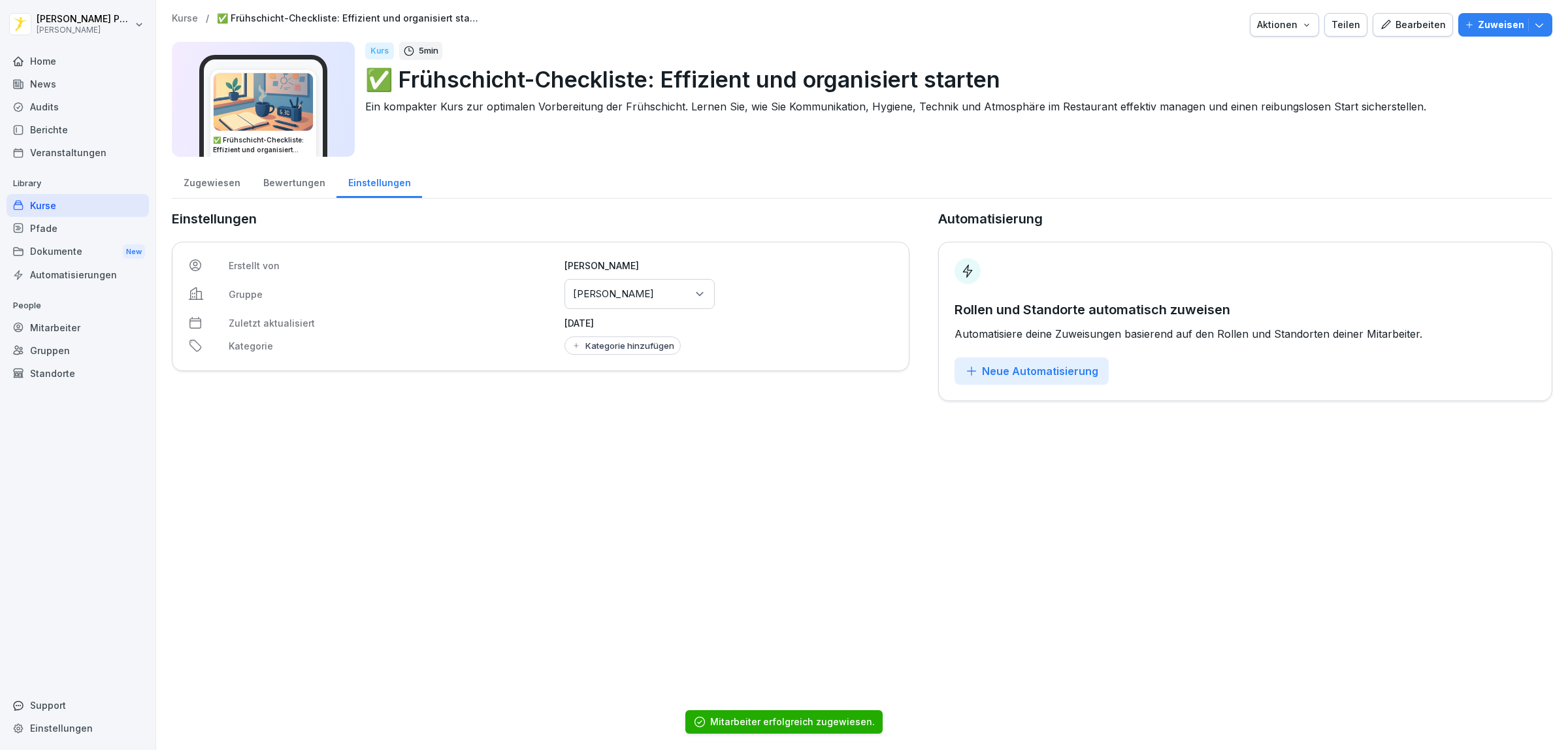
click at [69, 206] on div "Kurse" at bounding box center [78, 206] width 142 height 23
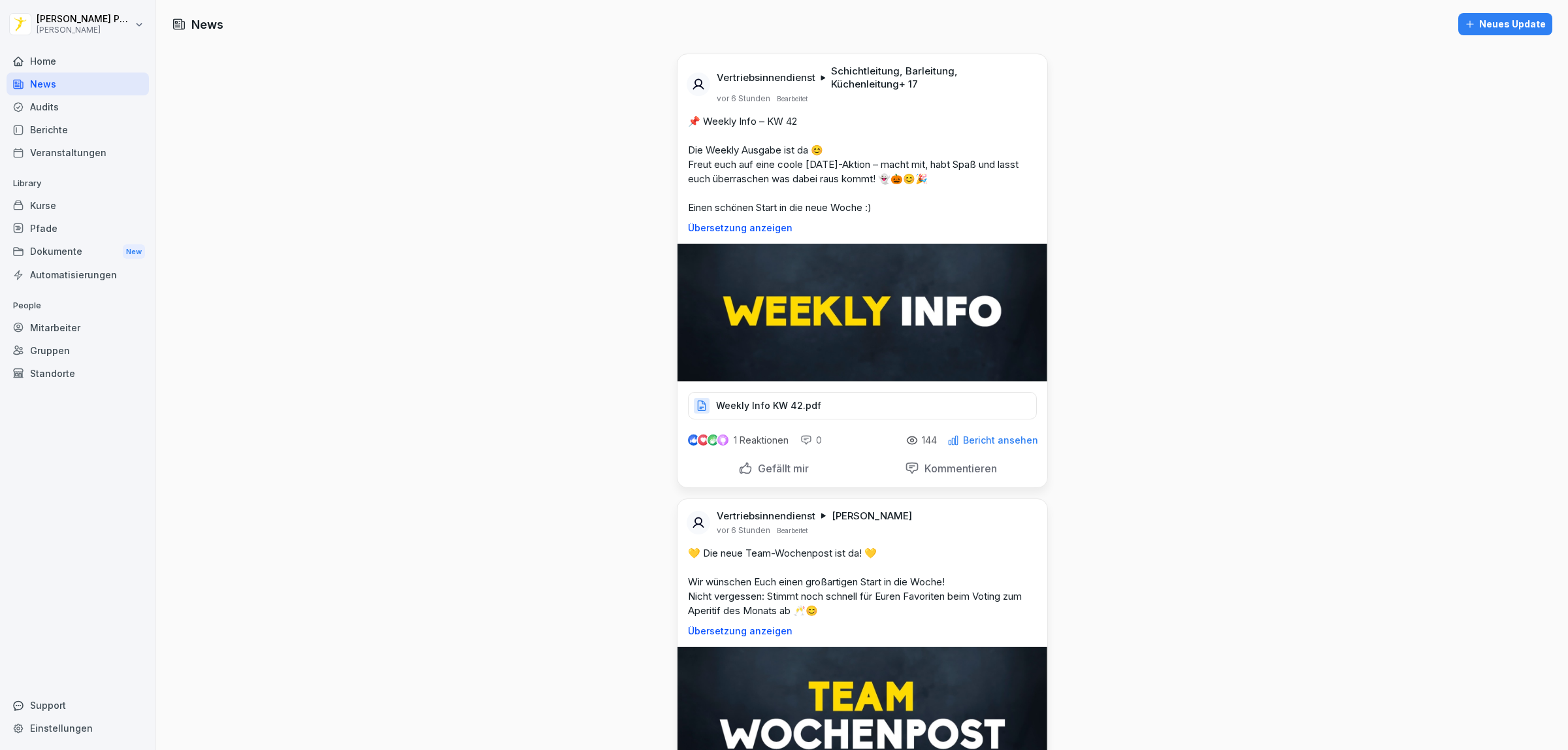
click at [1499, 13] on button "Neues Update" at bounding box center [1505, 24] width 94 height 22
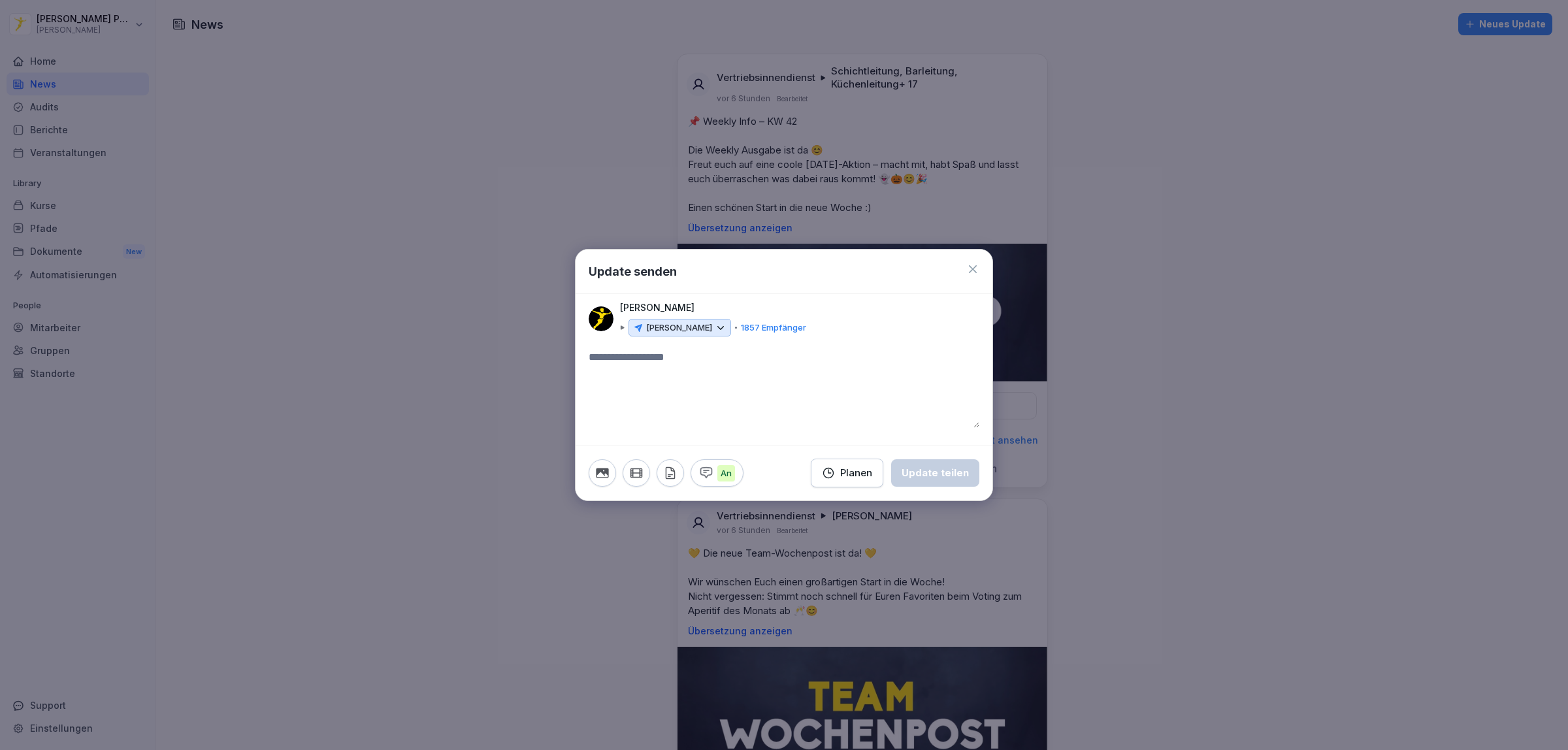
click at [974, 264] on icon at bounding box center [973, 269] width 13 height 13
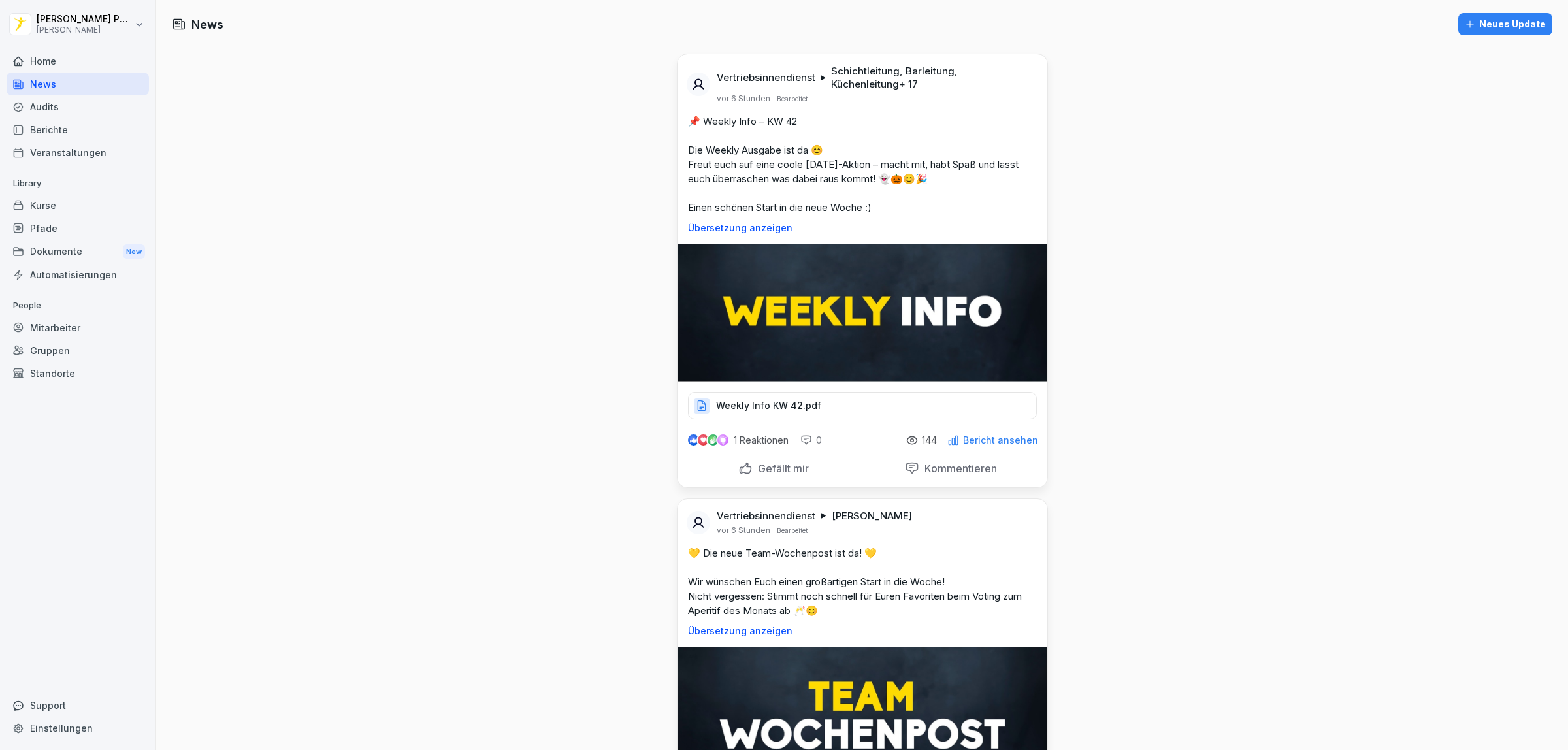
click at [87, 25] on html "Catharina Paulsen Peter Pane Home News Audits Berichte Veranstaltungen Library …" at bounding box center [784, 375] width 1568 height 750
click at [79, 80] on div "Abmelden" at bounding box center [83, 82] width 130 height 24
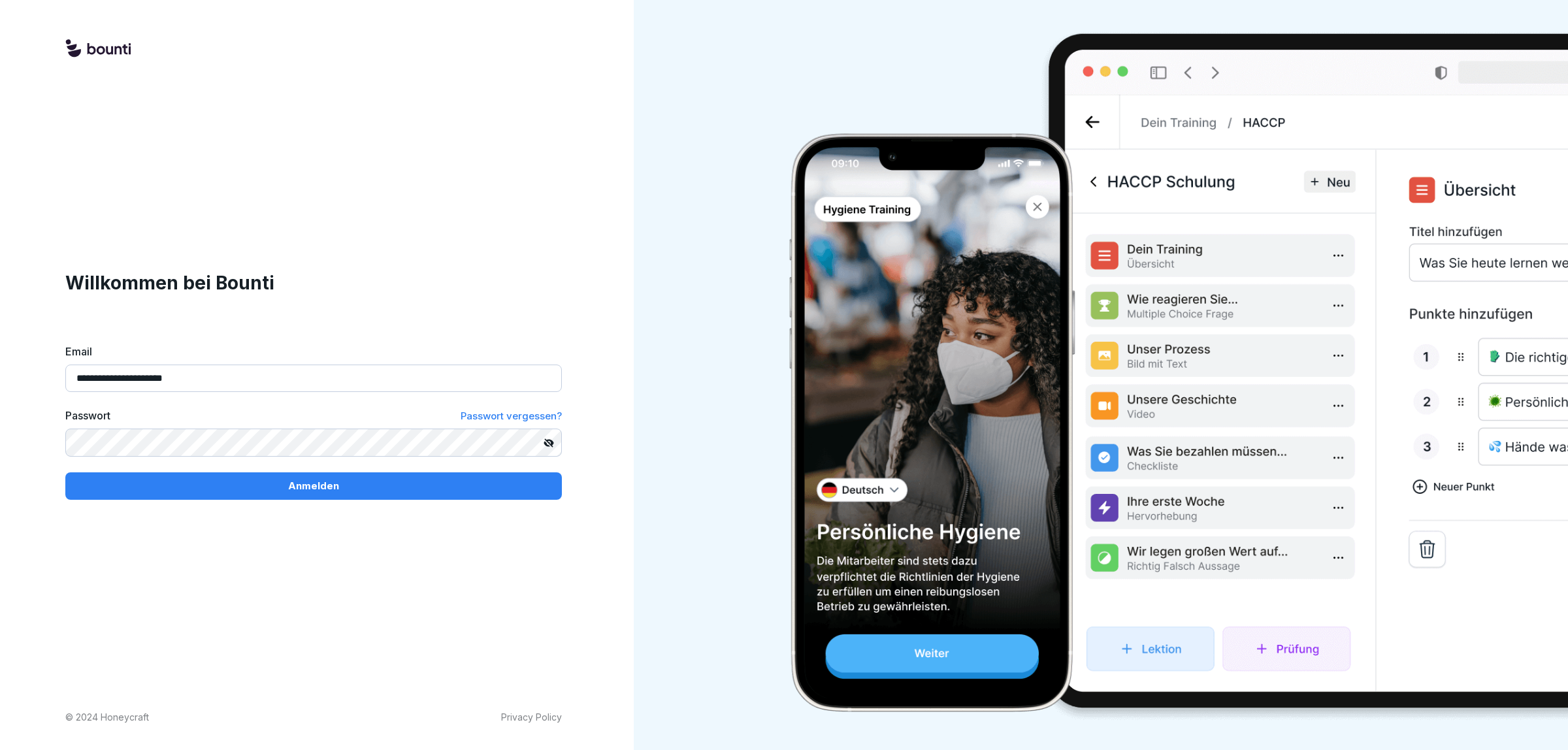
click at [234, 376] on input "**********" at bounding box center [313, 377] width 497 height 27
type input "**********"
click at [191, 479] on div "Anmelden" at bounding box center [314, 486] width 476 height 14
